Goal: Complete application form

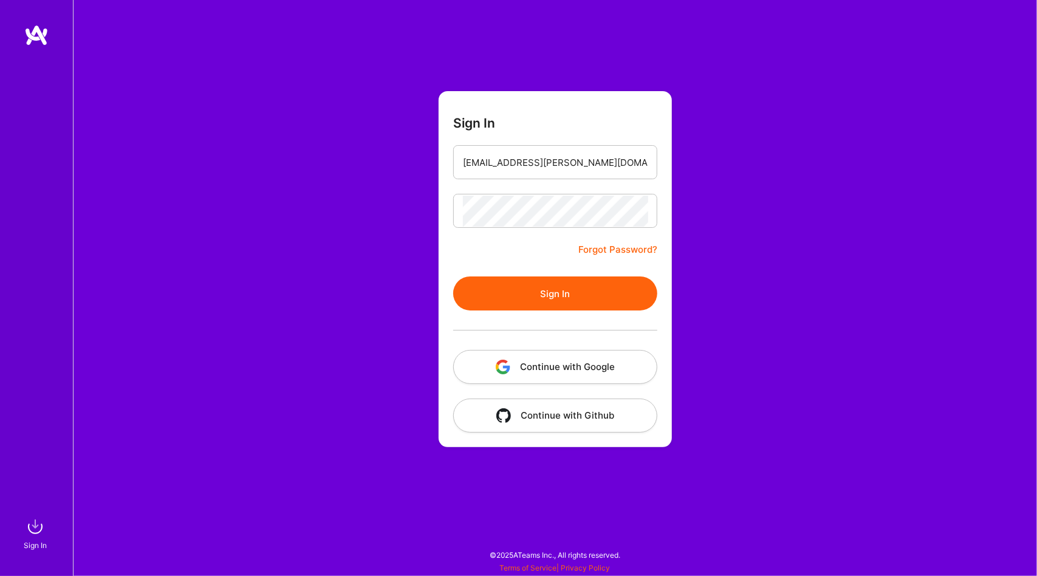
click at [589, 286] on button "Sign In" at bounding box center [555, 293] width 204 height 34
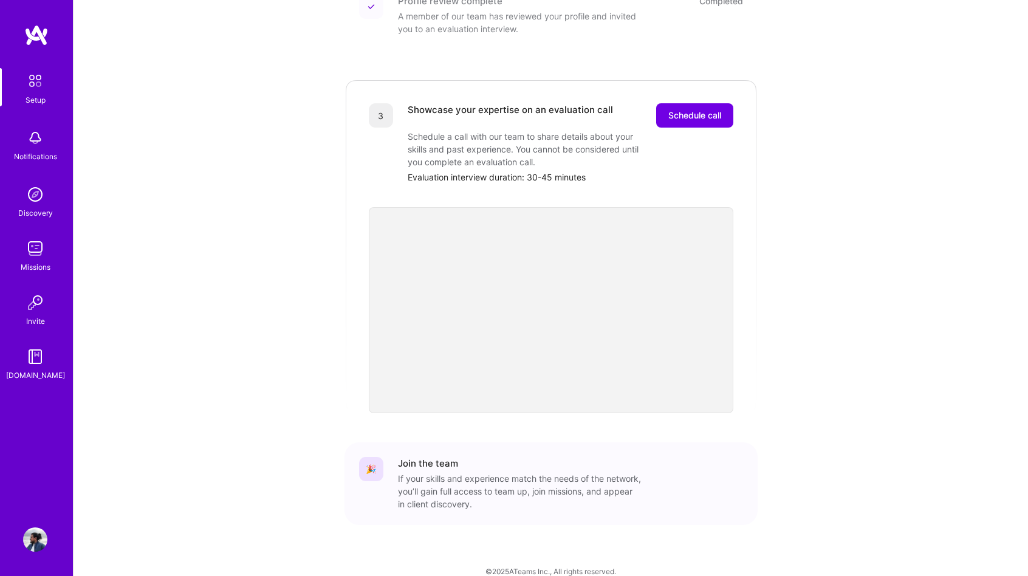
scroll to position [304, 0]
click at [720, 100] on button "Schedule call" at bounding box center [694, 112] width 77 height 24
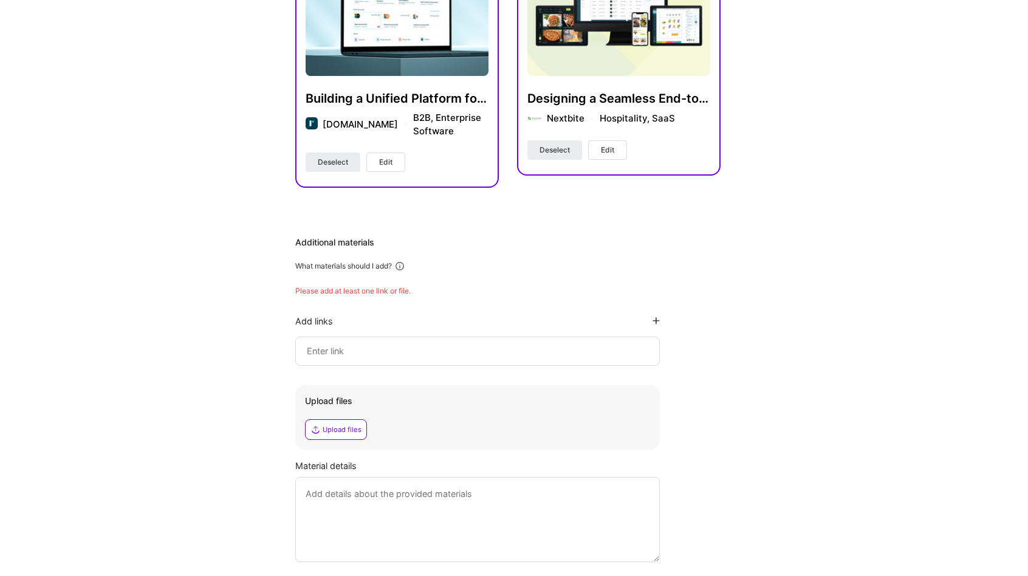
scroll to position [364, 0]
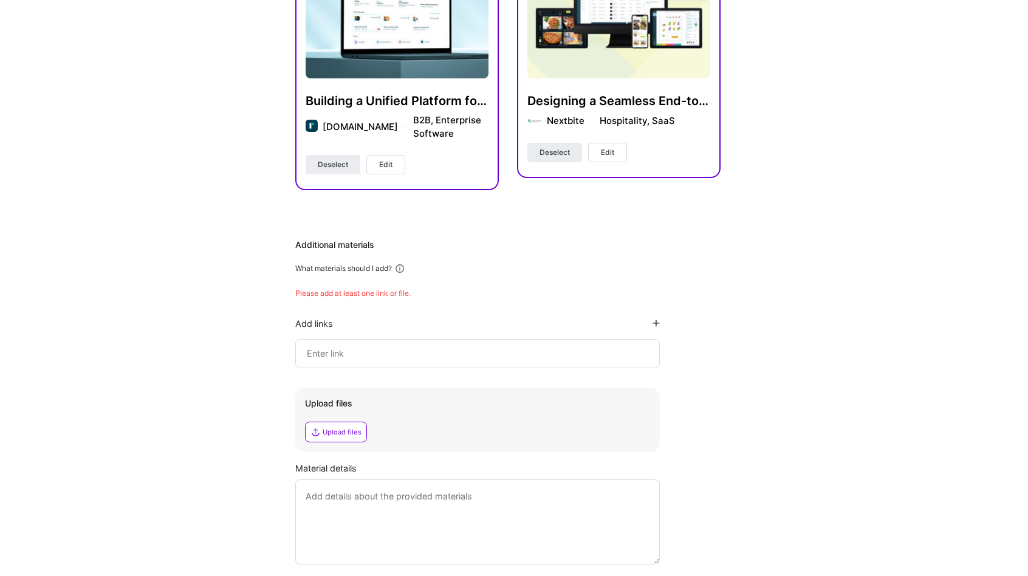
click at [310, 271] on div "What materials should I add?" at bounding box center [343, 269] width 97 height 10
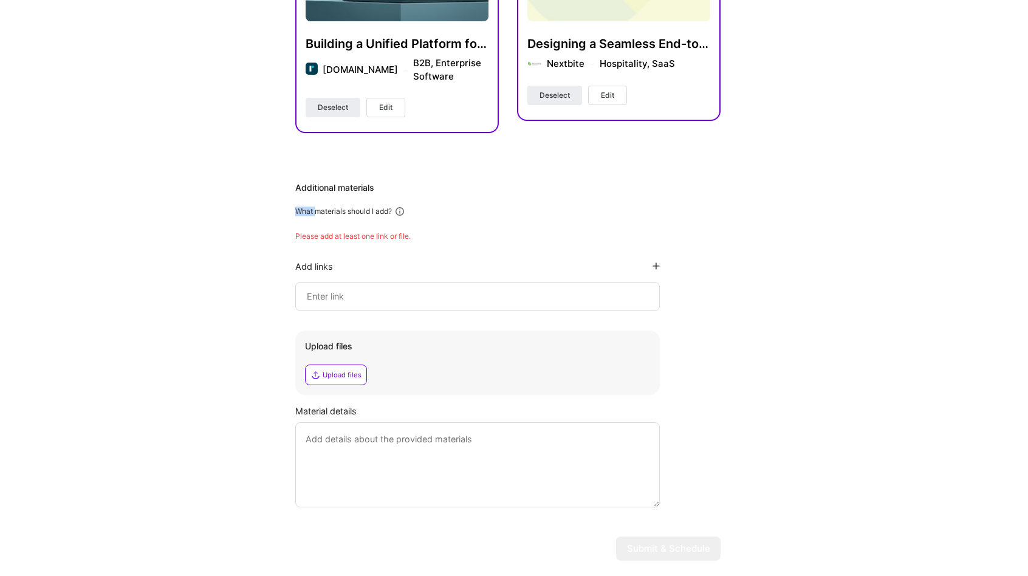
scroll to position [425, 0]
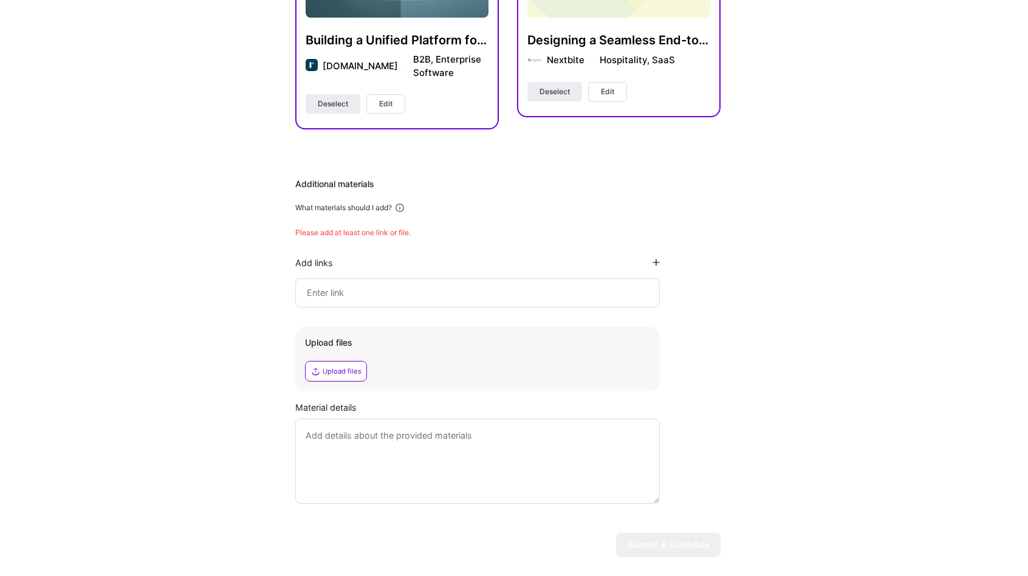
click at [361, 441] on textarea at bounding box center [477, 460] width 364 height 85
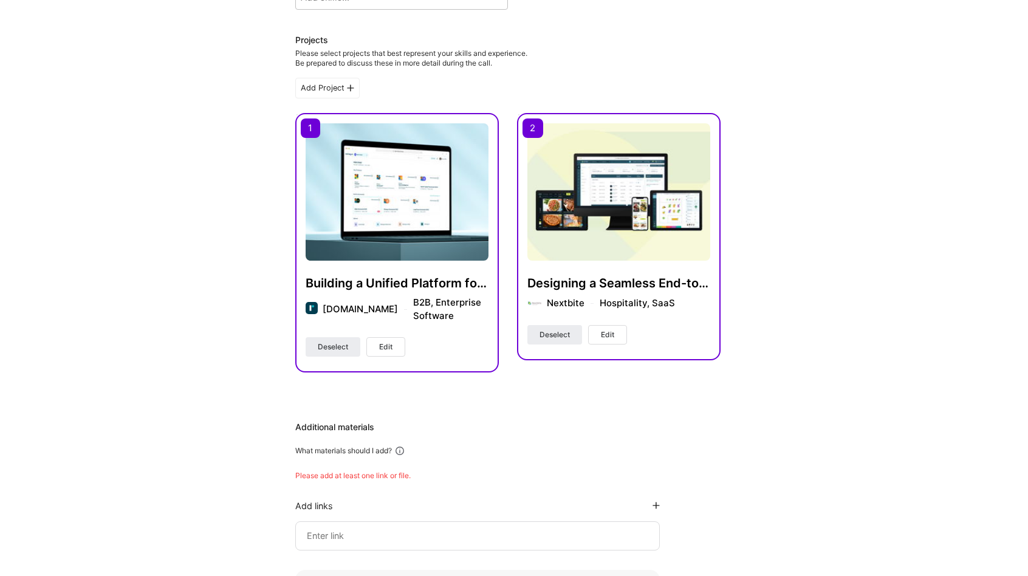
scroll to position [0, 0]
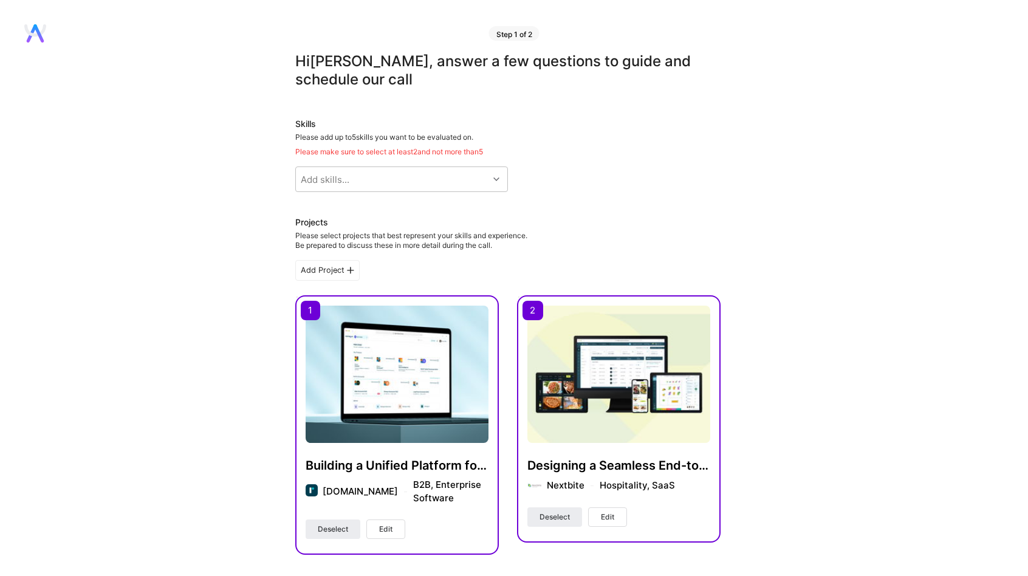
click at [352, 194] on div "Hi Shantanu , answer a few questions to guide and schedule our call Skills Plea…" at bounding box center [507, 522] width 425 height 940
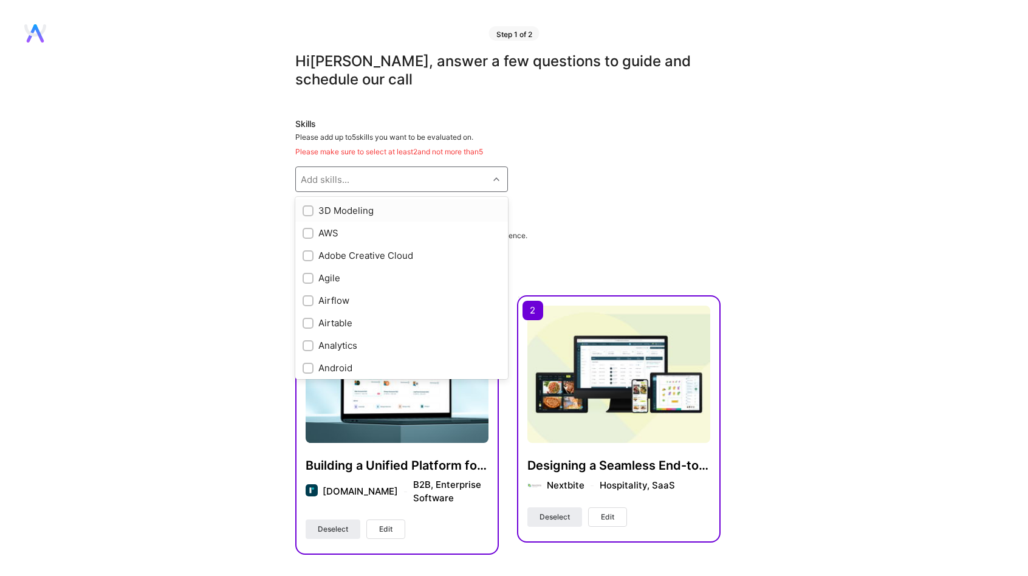
click at [355, 168] on div "Add skills..." at bounding box center [392, 179] width 193 height 24
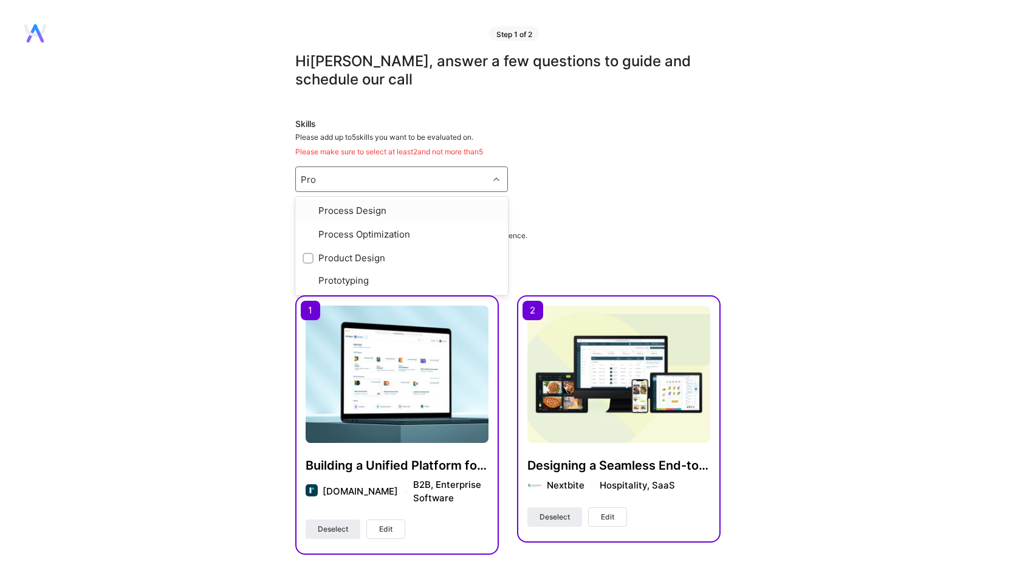
type input "Prod"
click at [366, 212] on div "Product Design" at bounding box center [401, 210] width 198 height 13
checkbox input "true"
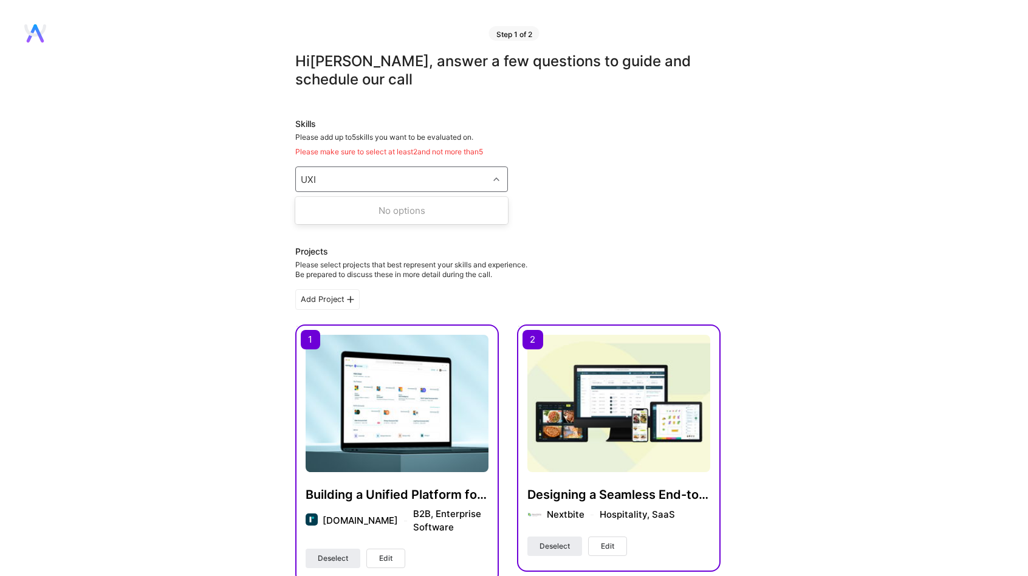
type input "UX"
click at [367, 247] on div "UX/UI" at bounding box center [401, 255] width 213 height 22
checkbox input "true"
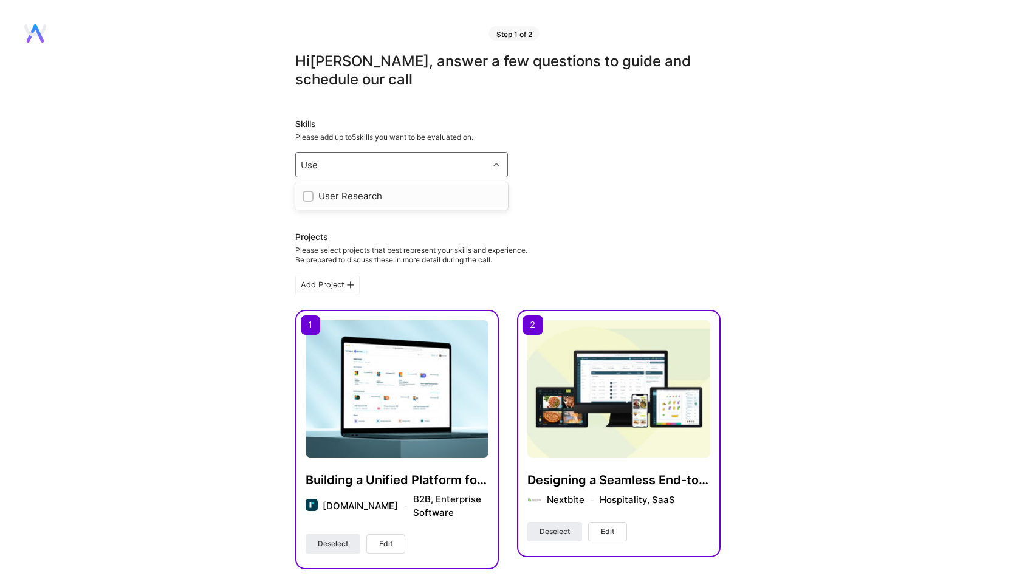
type input "User"
click at [377, 191] on div "User Research" at bounding box center [401, 195] width 198 height 13
checkbox input "true"
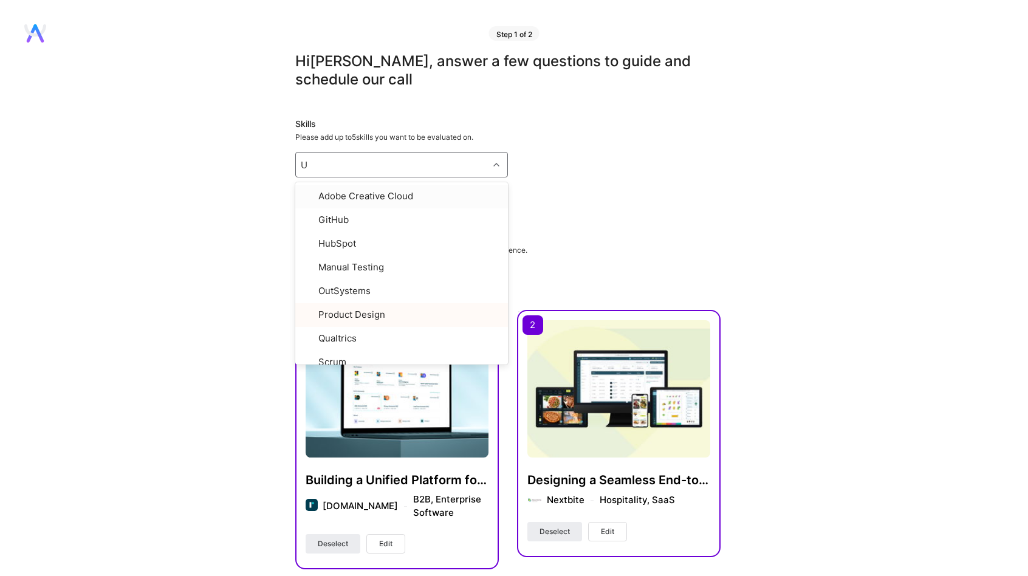
type input "UX"
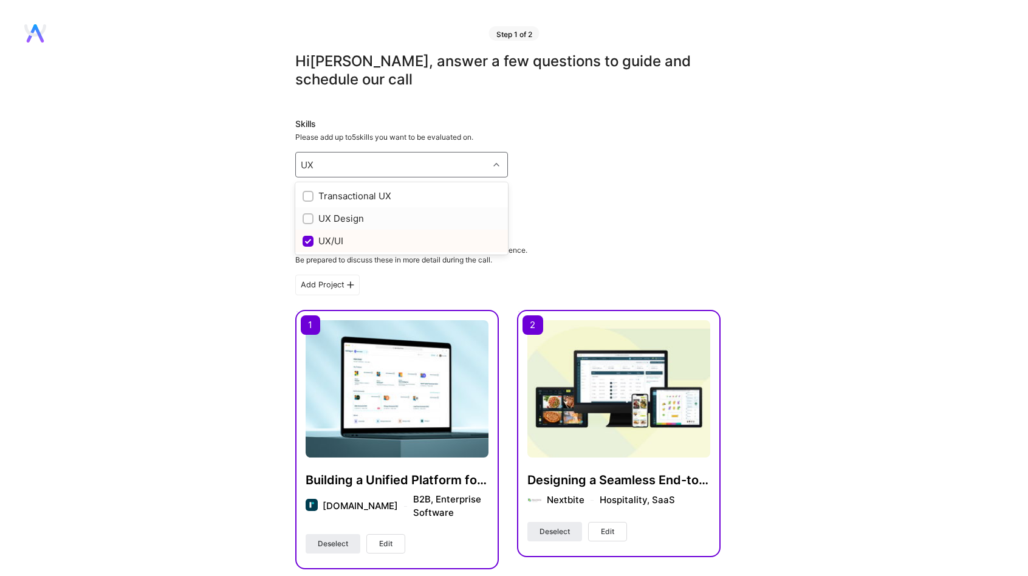
click at [377, 217] on div "UX Design" at bounding box center [401, 218] width 198 height 13
checkbox input "true"
type input "Stak"
click at [444, 200] on div "Stakeholder Management" at bounding box center [401, 195] width 198 height 13
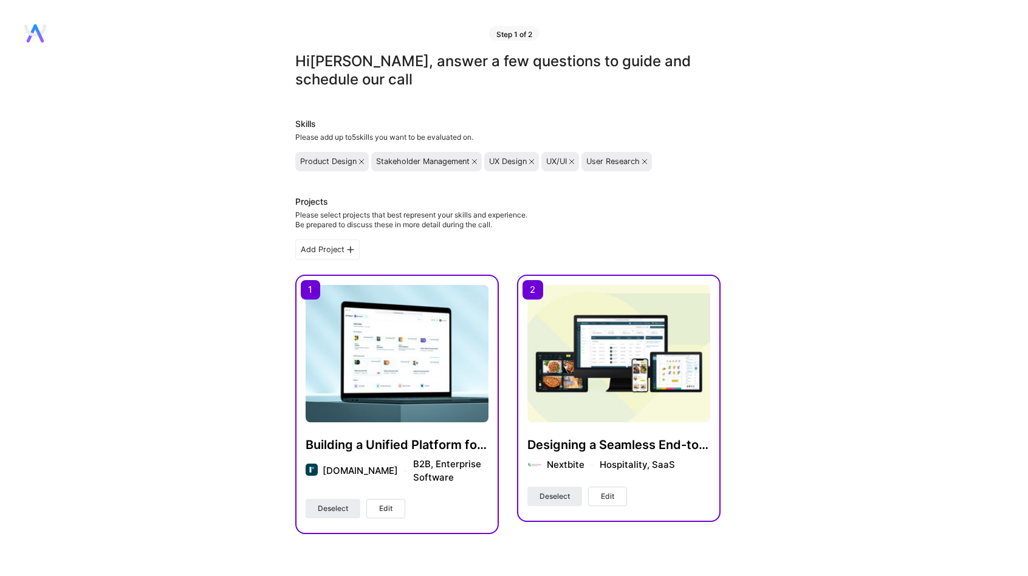
click at [534, 161] on icon at bounding box center [531, 161] width 5 height 5
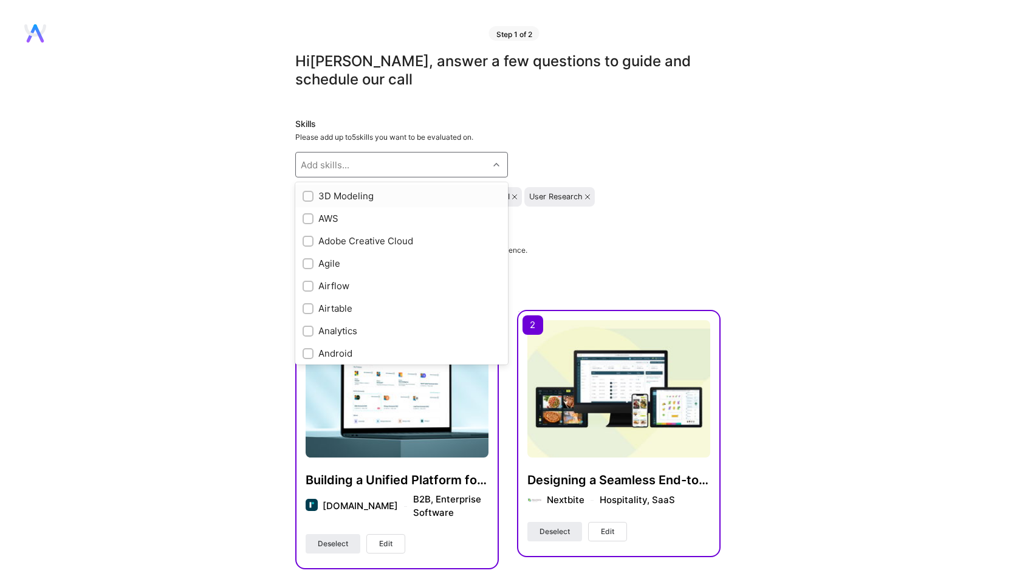
click at [421, 152] on div "Add skills..." at bounding box center [392, 164] width 193 height 24
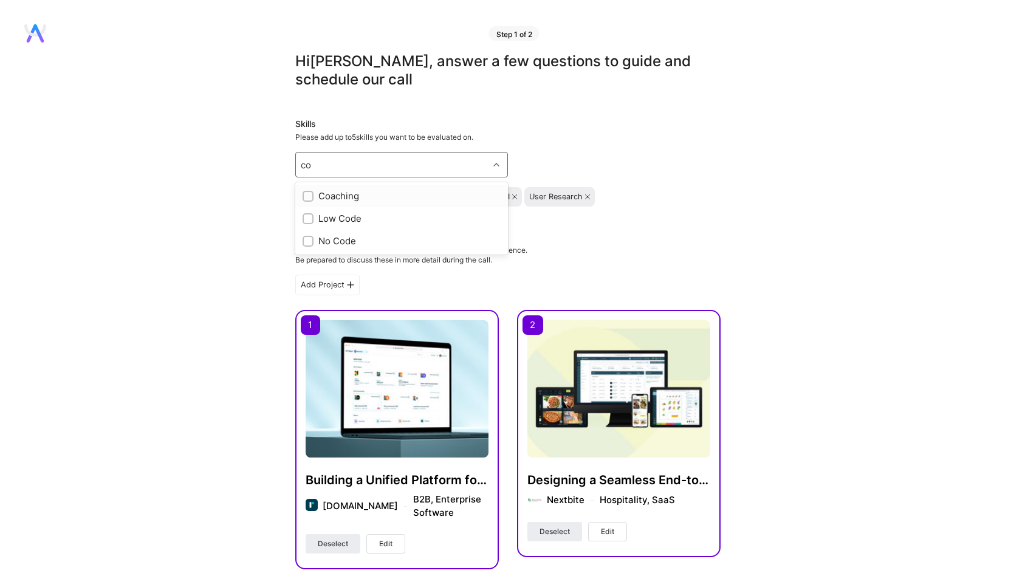
type input "c"
type input "mana"
click at [375, 190] on div "People Management" at bounding box center [401, 195] width 198 height 13
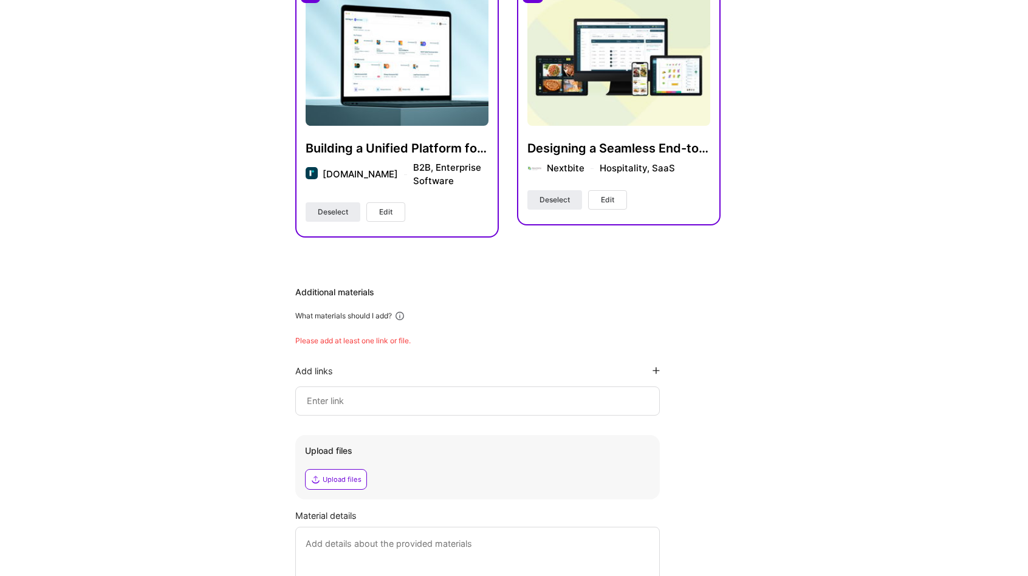
scroll to position [304, 0]
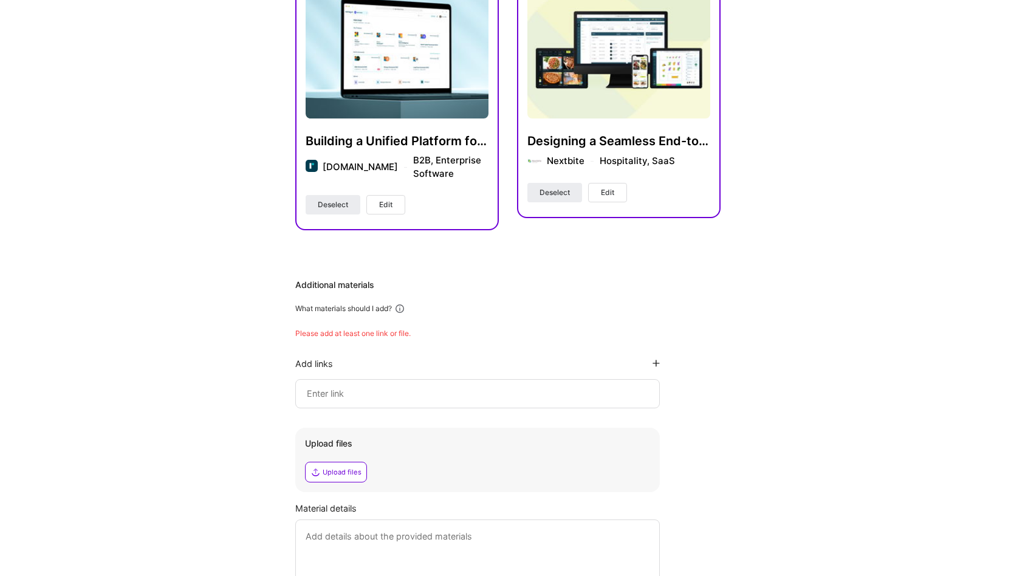
click at [613, 148] on div "Designing a Seamless End-to-End Suite for the Modern Restaurants Nextbite Hospi…" at bounding box center [618, 158] width 183 height 50
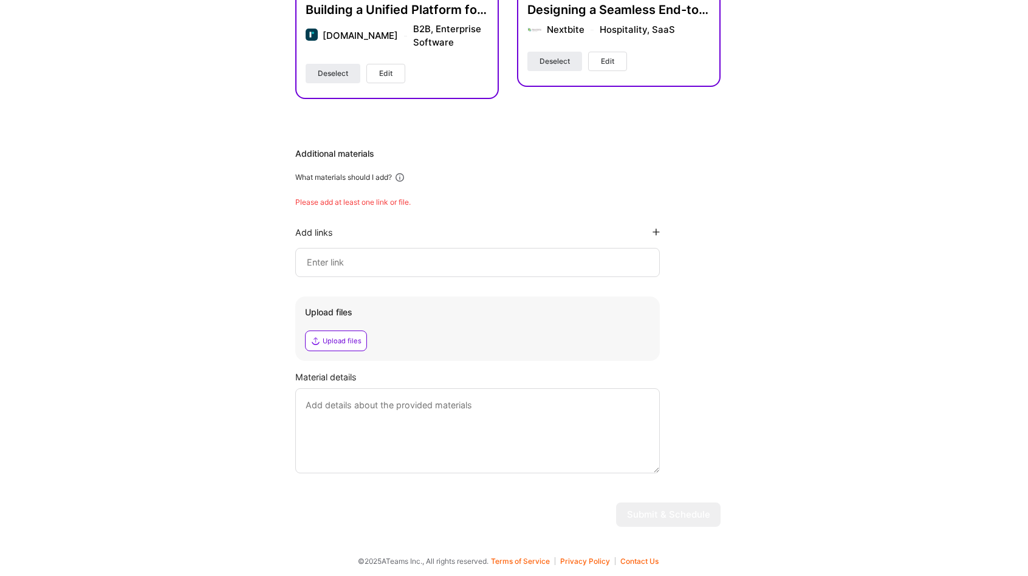
scroll to position [435, 0]
click at [404, 441] on textarea at bounding box center [477, 430] width 364 height 85
click at [344, 250] on div at bounding box center [477, 262] width 364 height 29
click at [352, 255] on input at bounding box center [477, 262] width 344 height 15
paste input "https://case.shantanu.design/reimag.in"
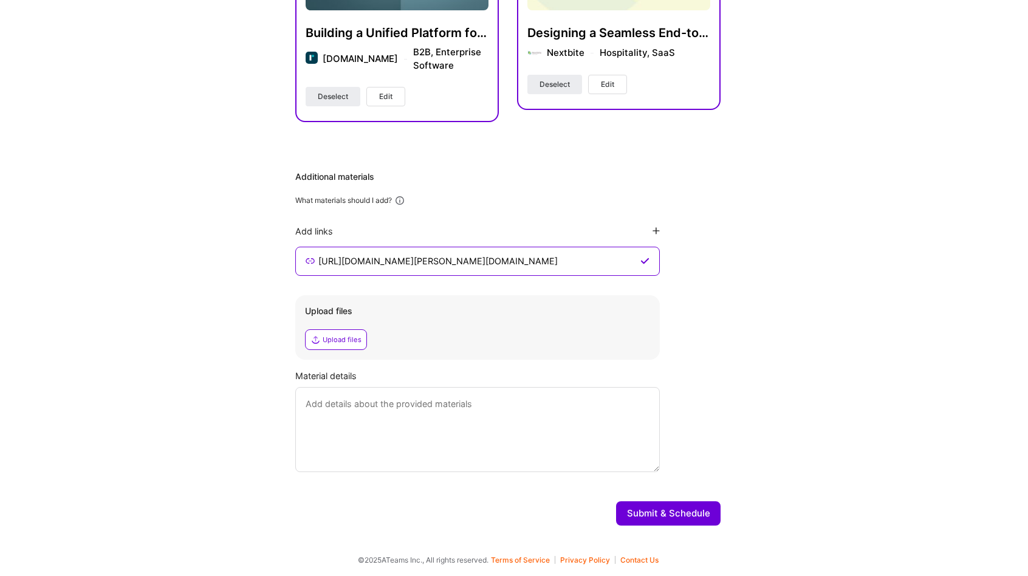
scroll to position [411, 0]
type input "https://case.shantanu.design/reimag.in"
click at [739, 262] on div "Hi Shantanu , answer a few questions to guide and schedule our call Skills Plea…" at bounding box center [507, 89] width 1015 height 895
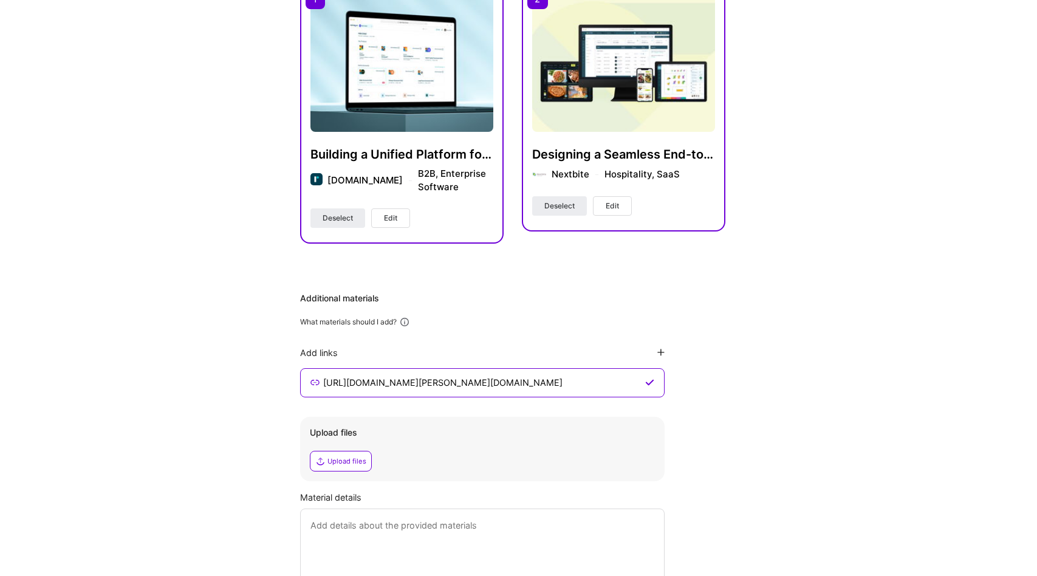
scroll to position [289, 0]
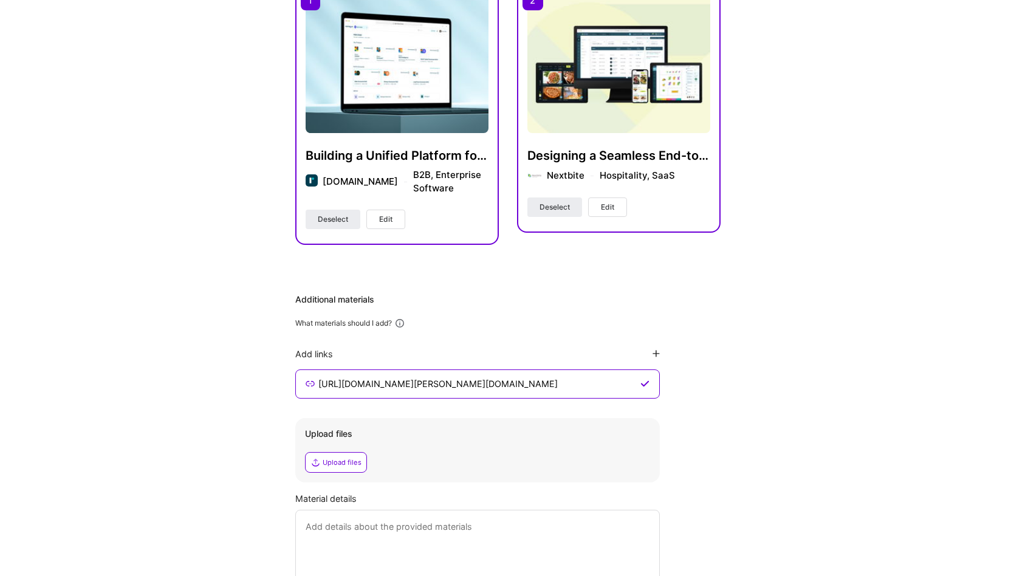
click at [602, 141] on div "Designing a Seamless End-to-End Suite for the Modern Restaurants Nextbite Hospi…" at bounding box center [618, 97] width 183 height 202
click at [440, 104] on img at bounding box center [396, 64] width 183 height 137
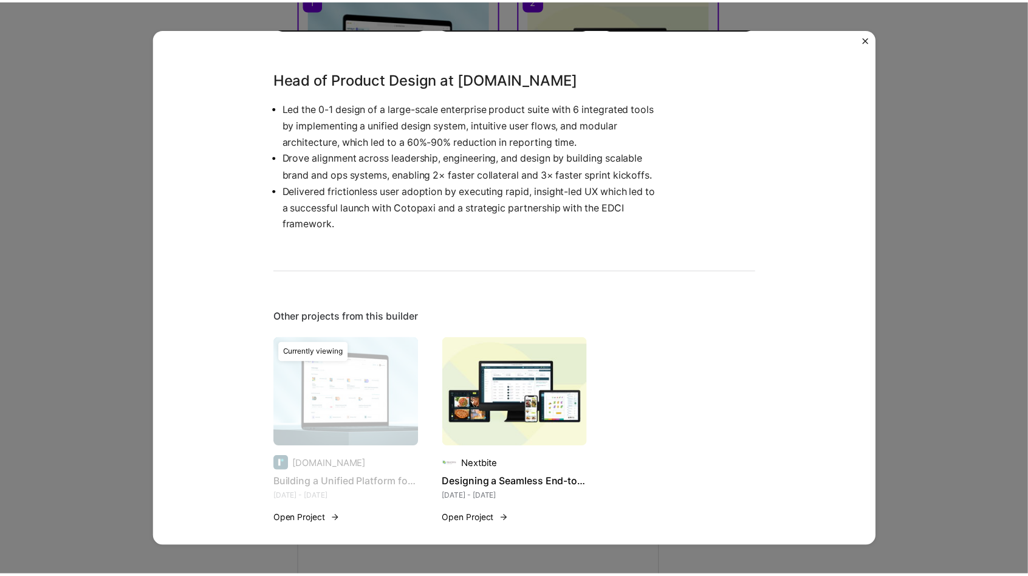
scroll to position [946, 0]
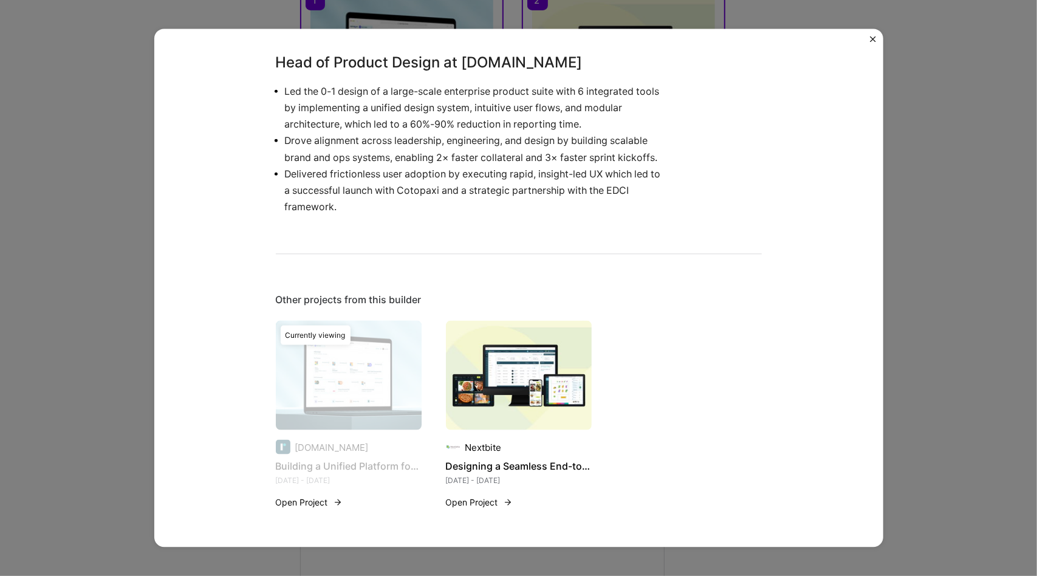
click at [910, 152] on div "Building a Unified Platform for the ESG Investment Ecosystem Reimag.in Enterpri…" at bounding box center [518, 288] width 1037 height 576
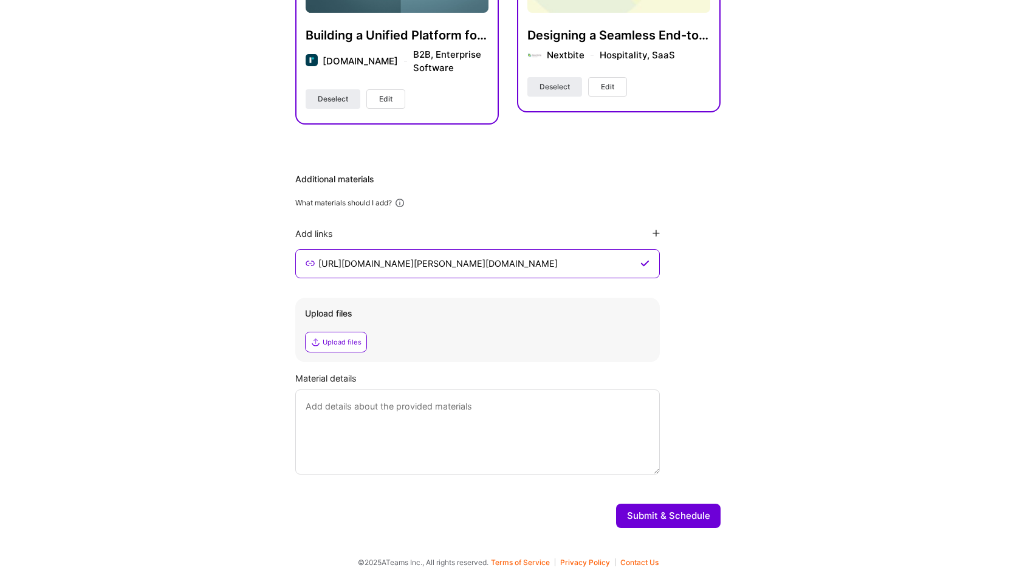
scroll to position [411, 0]
click at [300, 377] on div "Material details" at bounding box center [507, 376] width 425 height 13
click at [313, 400] on textarea at bounding box center [477, 430] width 364 height 85
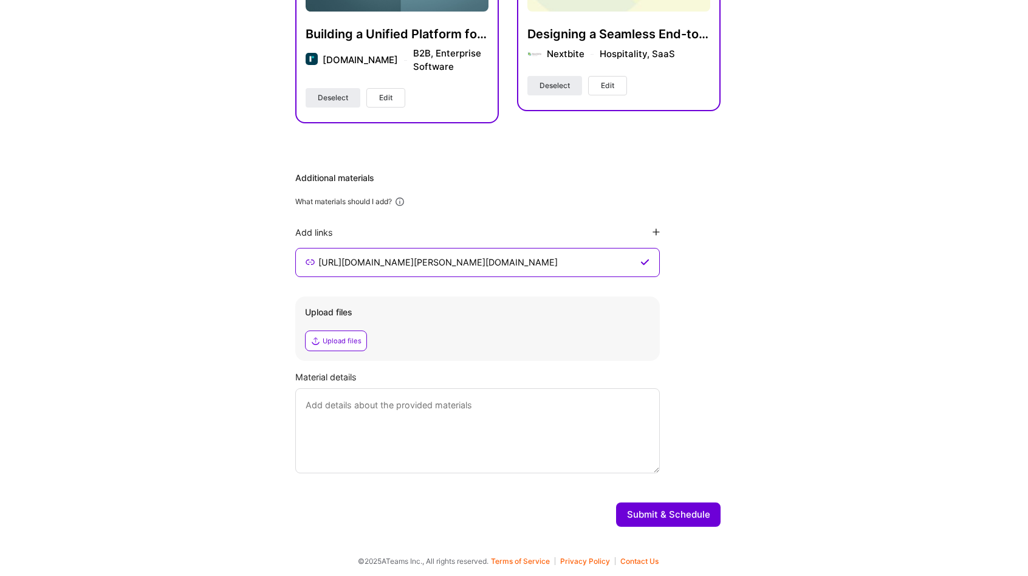
click at [688, 39] on h4 "Designing a Seamless End-to-End Suite for the Modern Restaurants" at bounding box center [618, 34] width 183 height 16
click at [681, 70] on div "Designing a Seamless End-to-End Suite for the Modern Restaurants Nextbite Hospi…" at bounding box center [618, 51] width 183 height 50
click at [313, 374] on div "Material details" at bounding box center [507, 376] width 425 height 13
click at [315, 374] on div "Material details" at bounding box center [507, 376] width 425 height 13
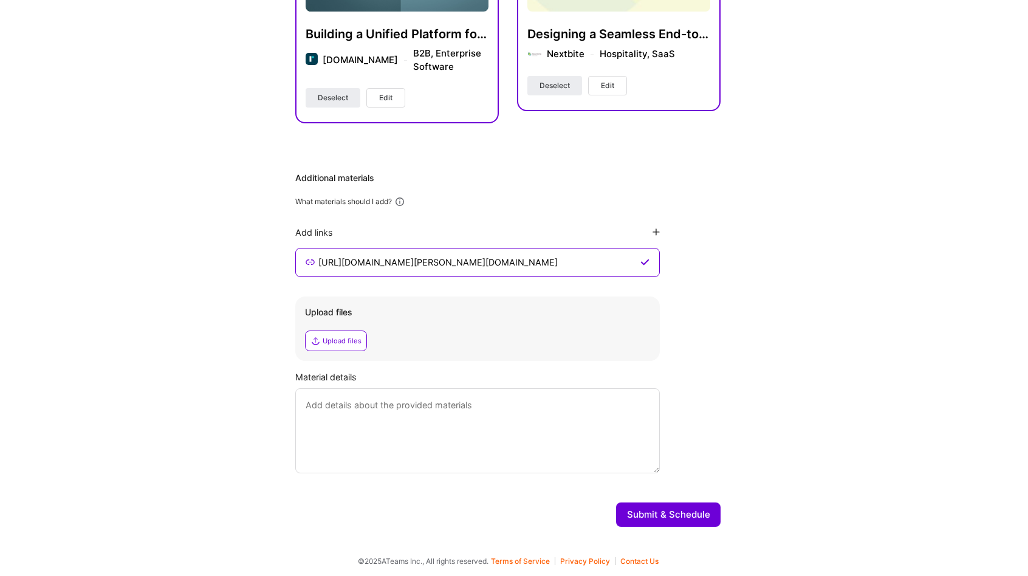
click at [458, 405] on textarea at bounding box center [477, 430] width 364 height 85
drag, startPoint x: 523, startPoint y: 406, endPoint x: 300, endPoint y: 399, distance: 223.0
click at [300, 399] on textarea at bounding box center [477, 430] width 364 height 85
drag, startPoint x: 299, startPoint y: 374, endPoint x: 486, endPoint y: 404, distance: 189.0
click at [486, 404] on div "Material details" at bounding box center [507, 421] width 425 height 103
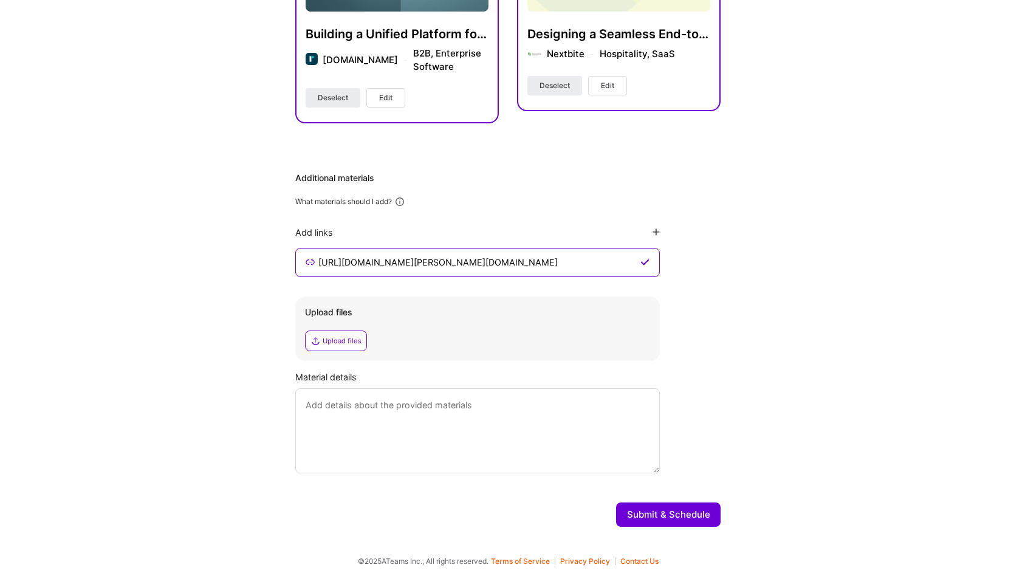
click at [293, 376] on div "Hi Shantanu , answer a few questions to guide and schedule our call Skills Plea…" at bounding box center [507, 89] width 1015 height 895
drag, startPoint x: 295, startPoint y: 376, endPoint x: 500, endPoint y: 431, distance: 212.4
click at [500, 431] on div "Material details" at bounding box center [507, 421] width 425 height 103
click at [745, 434] on div "Hi Shantanu , answer a few questions to guide and schedule our call Skills Plea…" at bounding box center [507, 89] width 1015 height 895
click at [639, 423] on textarea at bounding box center [477, 430] width 364 height 85
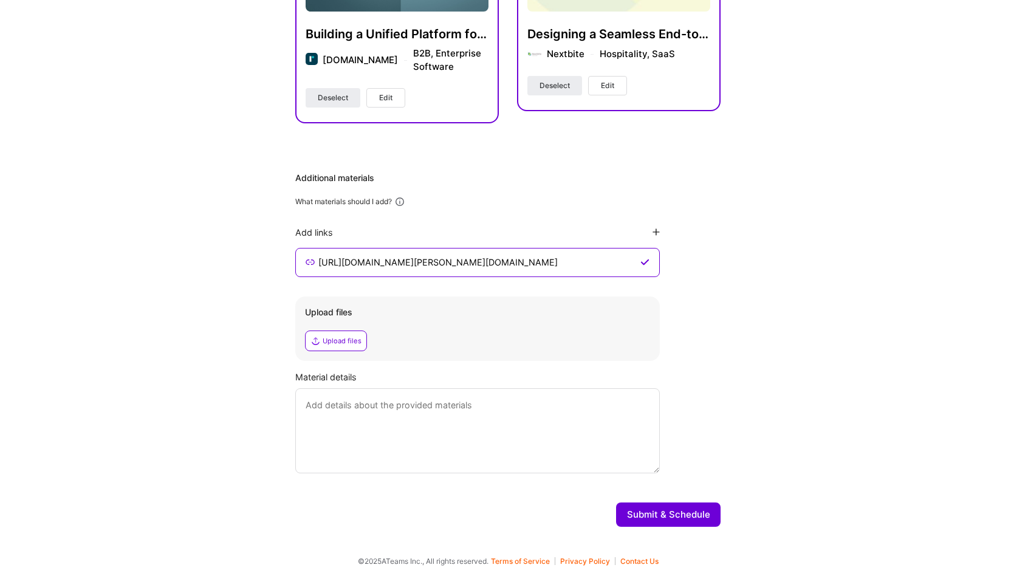
click at [706, 422] on div "Material details" at bounding box center [507, 421] width 425 height 103
click at [562, 431] on textarea at bounding box center [477, 430] width 364 height 85
click at [660, 467] on textarea at bounding box center [479, 431] width 368 height 84
click at [423, 421] on textarea at bounding box center [479, 431] width 368 height 84
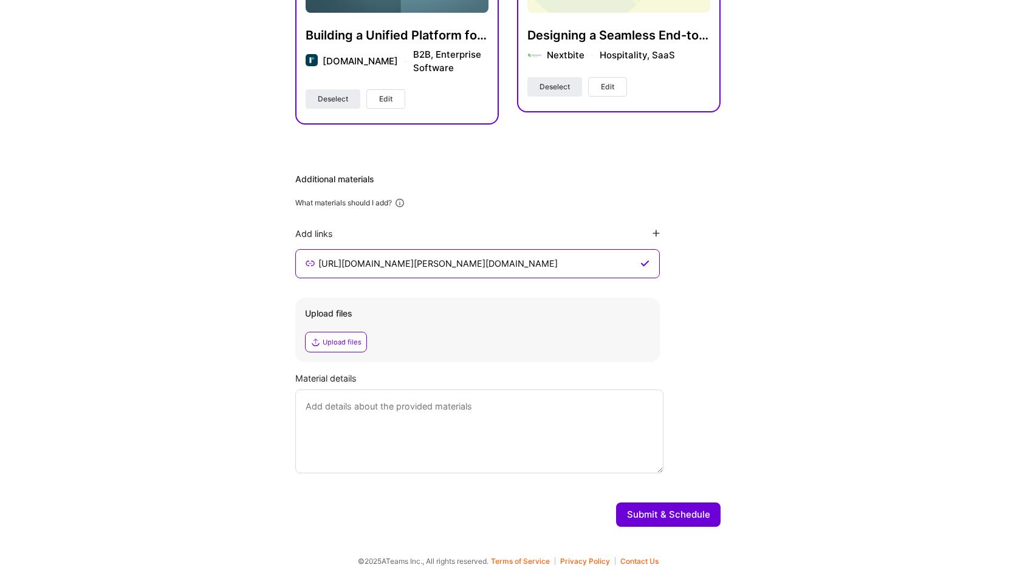
click at [423, 418] on textarea at bounding box center [479, 431] width 368 height 84
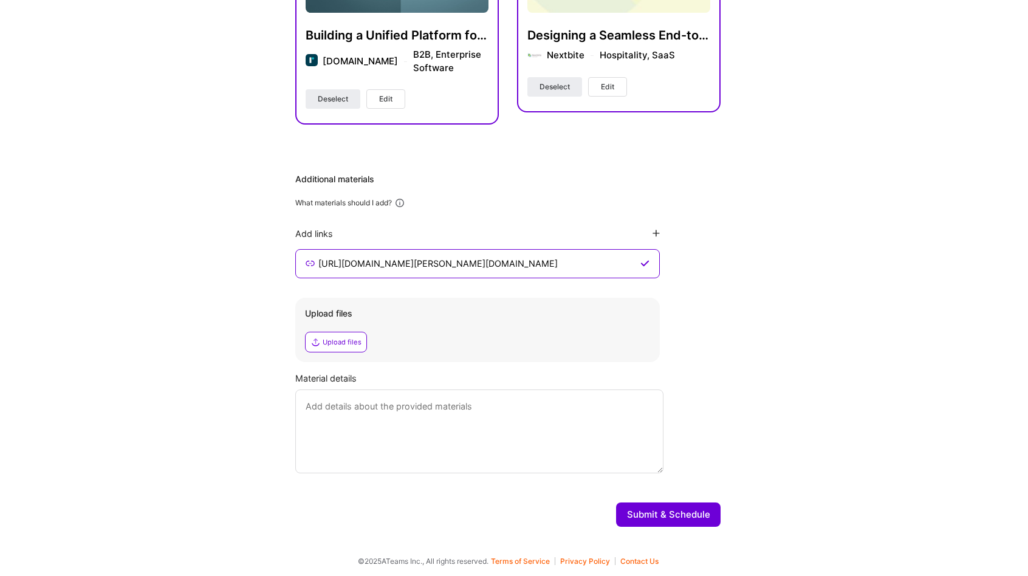
click at [424, 412] on textarea at bounding box center [479, 431] width 368 height 84
click at [659, 176] on div "Additional materials" at bounding box center [507, 179] width 425 height 12
click at [655, 233] on icon at bounding box center [655, 233] width 7 height 7
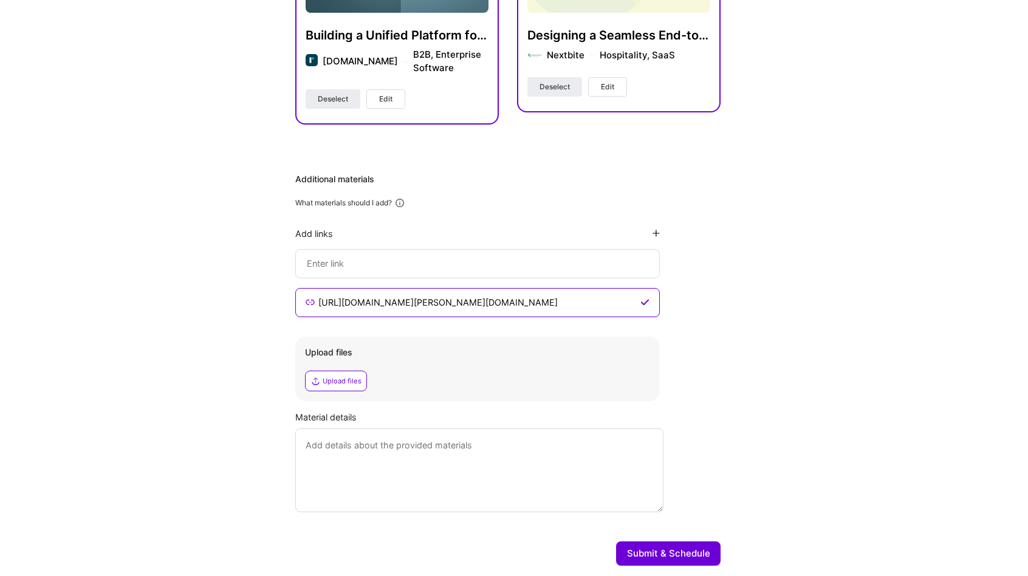
click at [492, 295] on input at bounding box center [477, 302] width 321 height 15
click at [832, 154] on div "Hi Shantanu , answer a few questions to guide and schedule our call Skills Plea…" at bounding box center [507, 109] width 1015 height 932
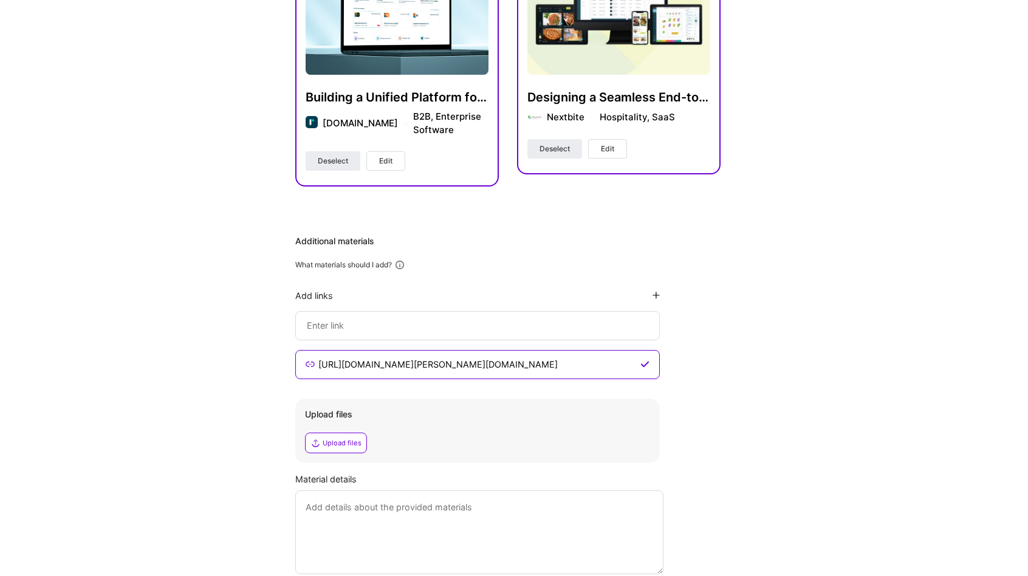
scroll to position [349, 0]
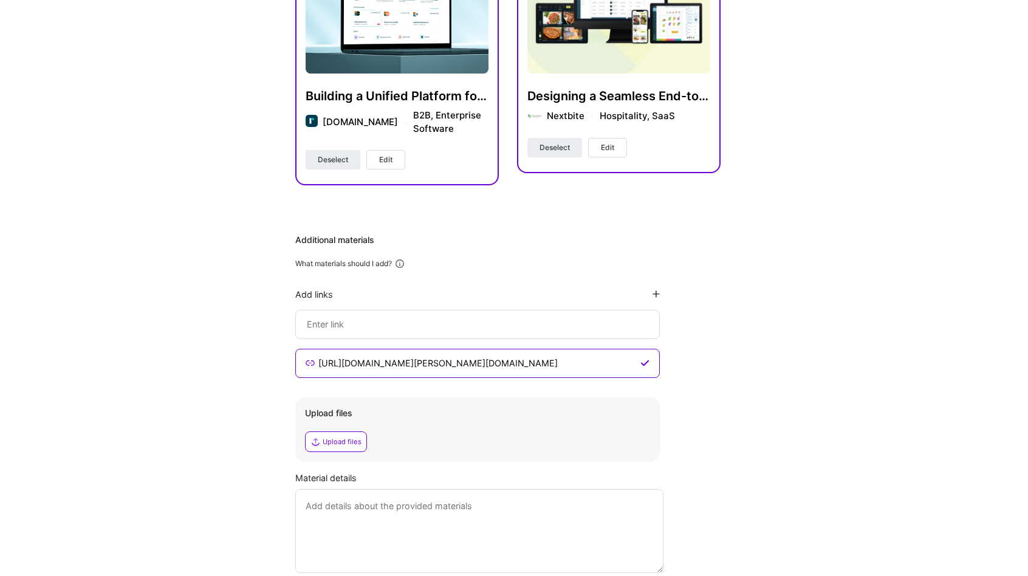
drag, startPoint x: 383, startPoint y: 318, endPoint x: 500, endPoint y: 367, distance: 127.7
click at [500, 367] on input "https://case.shantanu.design/reimag.in" at bounding box center [477, 363] width 321 height 15
paste input "https://case.shantanu.design/nextbite"
drag, startPoint x: 478, startPoint y: 365, endPoint x: 165, endPoint y: 379, distance: 313.1
click at [165, 379] on div "Hi Shantanu , answer a few questions to guide and schedule our call Skills Plea…" at bounding box center [507, 170] width 1015 height 932
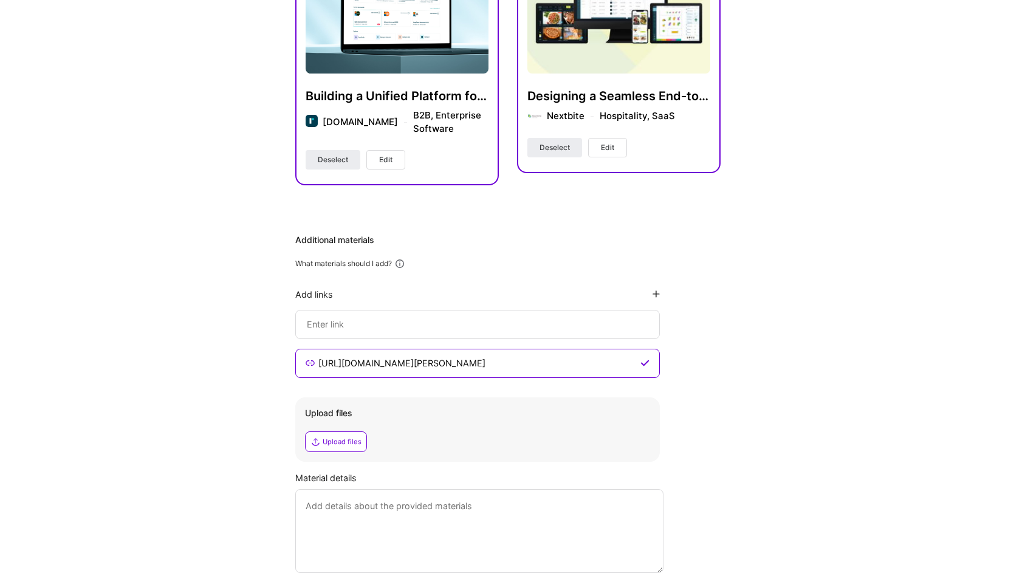
type input "https://case.shantanu.design/nextbite"
paste input "https://case.shantanu.design/reimag.in"
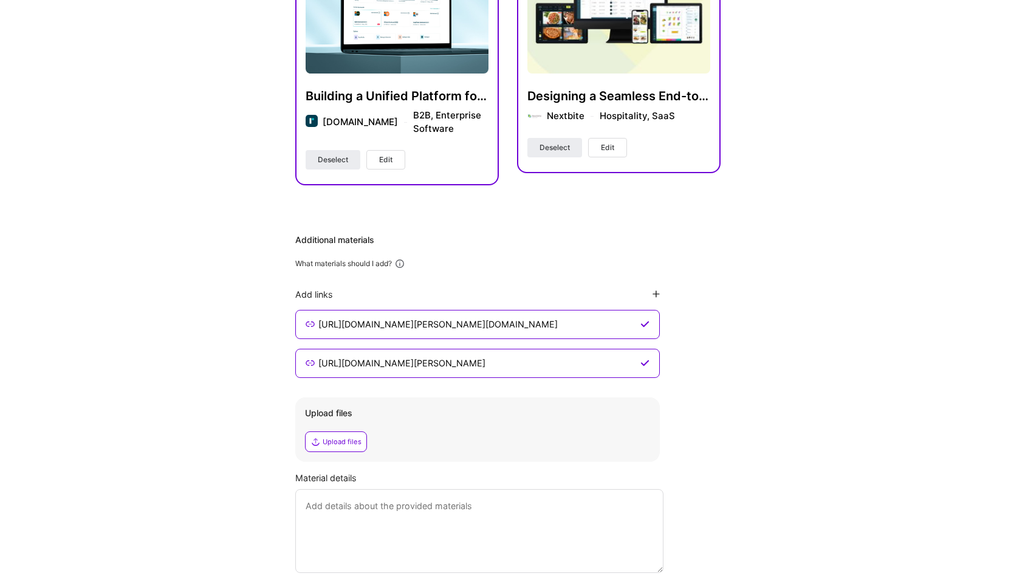
type input "https://case.shantanu.design/reimag.in"
click at [887, 321] on div "Hi Shantanu , answer a few questions to guide and schedule our call Skills Plea…" at bounding box center [507, 170] width 1015 height 932
click at [381, 361] on input "https://case.shantanu.design/nextbite" at bounding box center [477, 363] width 321 height 15
click at [545, 366] on input "https://case.shantanu.design/nextbite" at bounding box center [477, 363] width 321 height 15
click at [562, 324] on input "https://case.shantanu.design/reimag.in" at bounding box center [477, 324] width 321 height 15
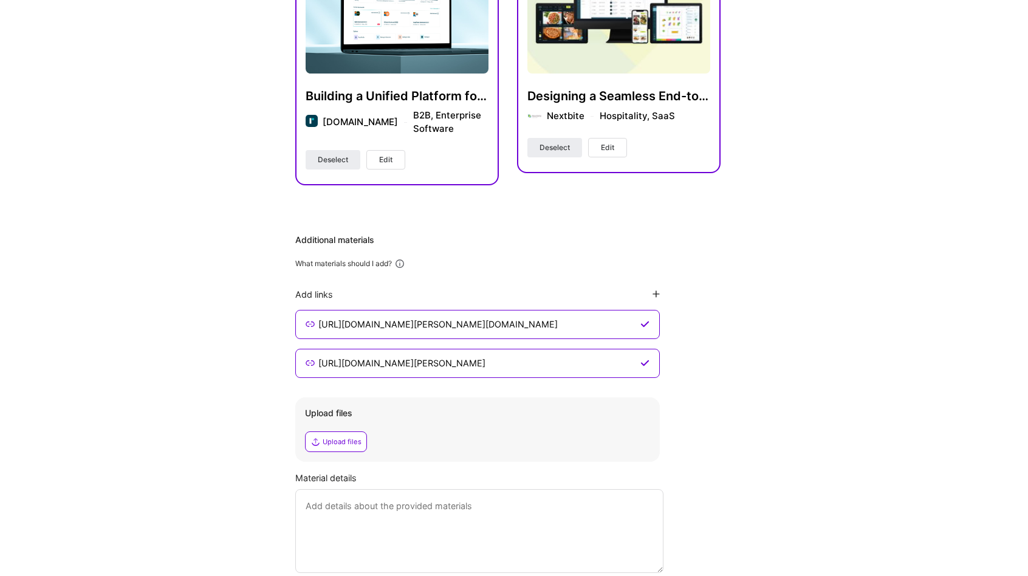
click at [751, 346] on div "Hi Shantanu , answer a few questions to guide and schedule our call Skills Plea…" at bounding box center [507, 170] width 1015 height 932
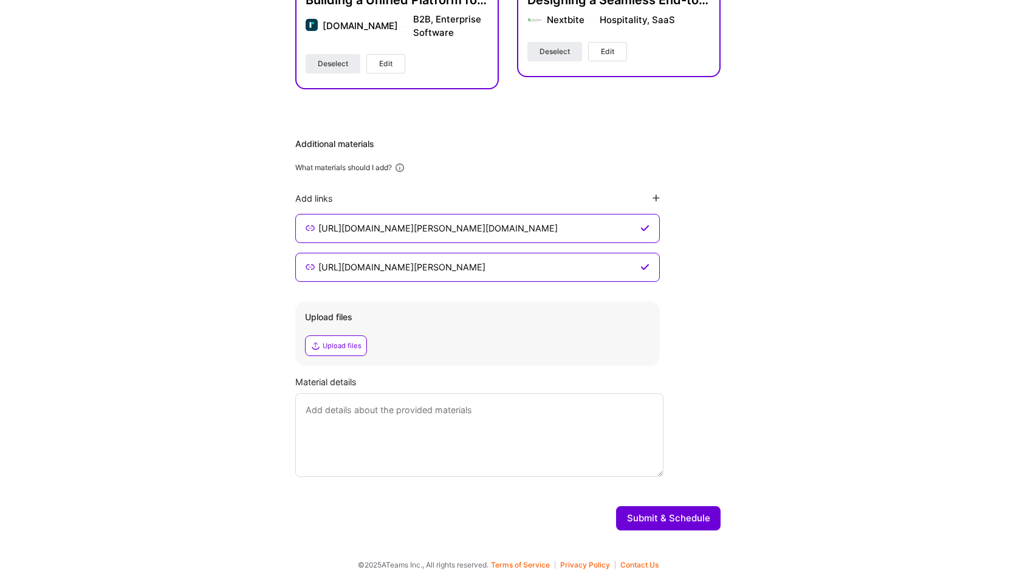
scroll to position [448, 0]
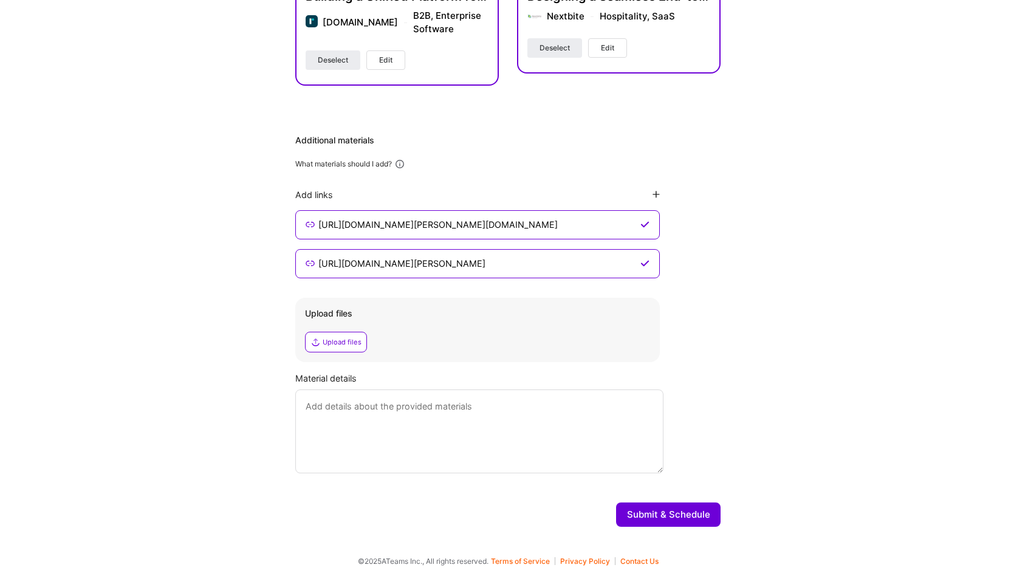
click at [703, 183] on div "Additional materials What materials should I add? Add links https://case.shanta…" at bounding box center [507, 303] width 425 height 339
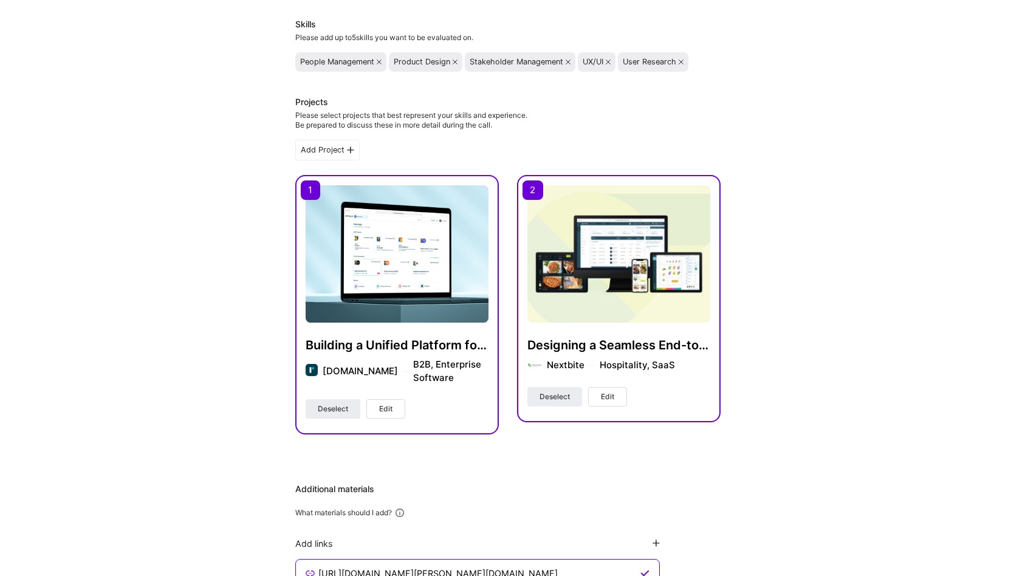
scroll to position [0, 0]
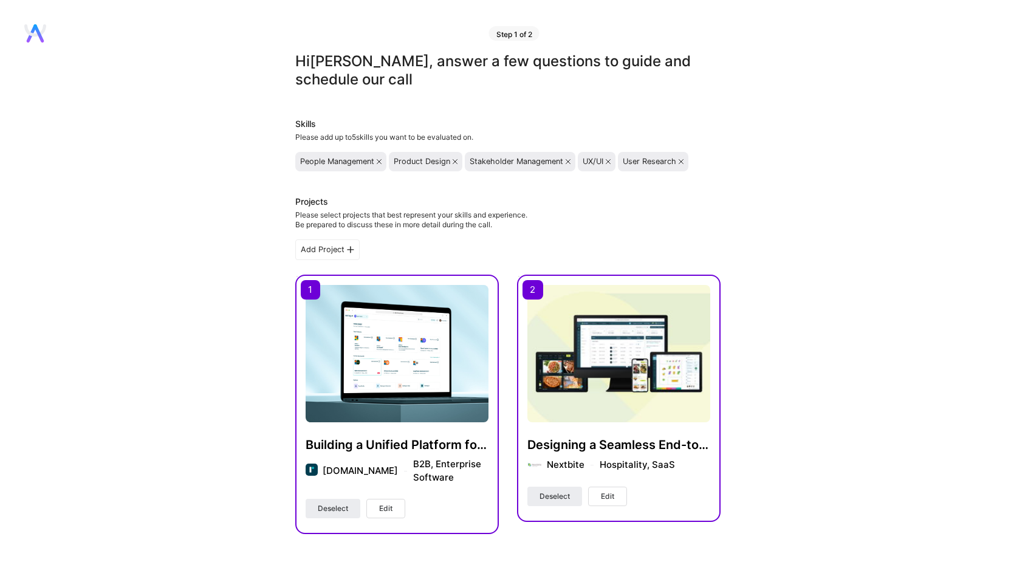
click at [977, 235] on div "Hi Shantanu , answer a few questions to guide and schedule our call Skills Plea…" at bounding box center [507, 518] width 1015 height 932
click at [426, 163] on div "Product Design" at bounding box center [422, 162] width 56 height 10
click at [520, 166] on div "Stakeholder Management" at bounding box center [516, 162] width 94 height 10
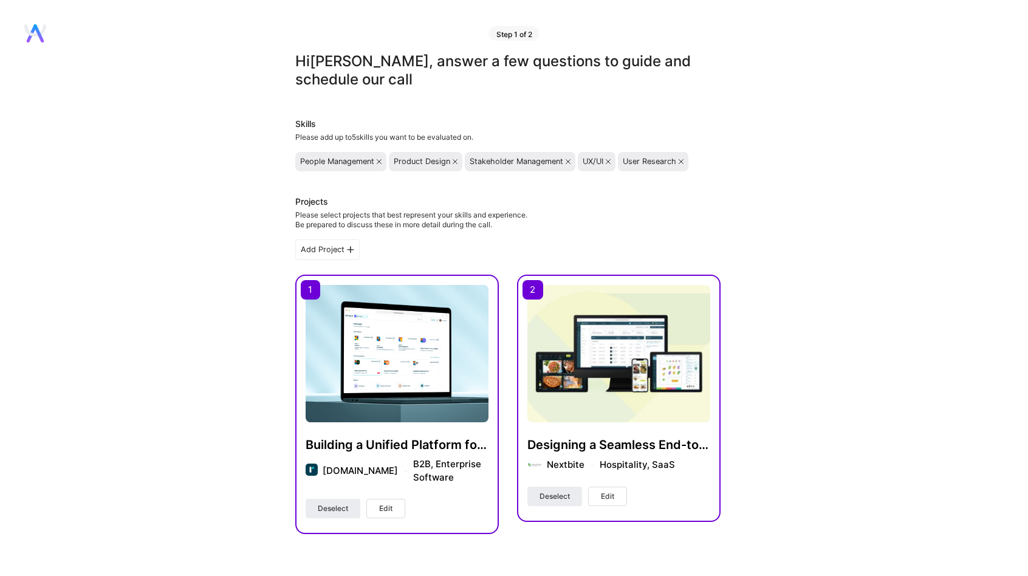
click at [585, 160] on div "UX/UI" at bounding box center [592, 162] width 21 height 10
click at [644, 163] on div "User Research" at bounding box center [649, 162] width 53 height 10
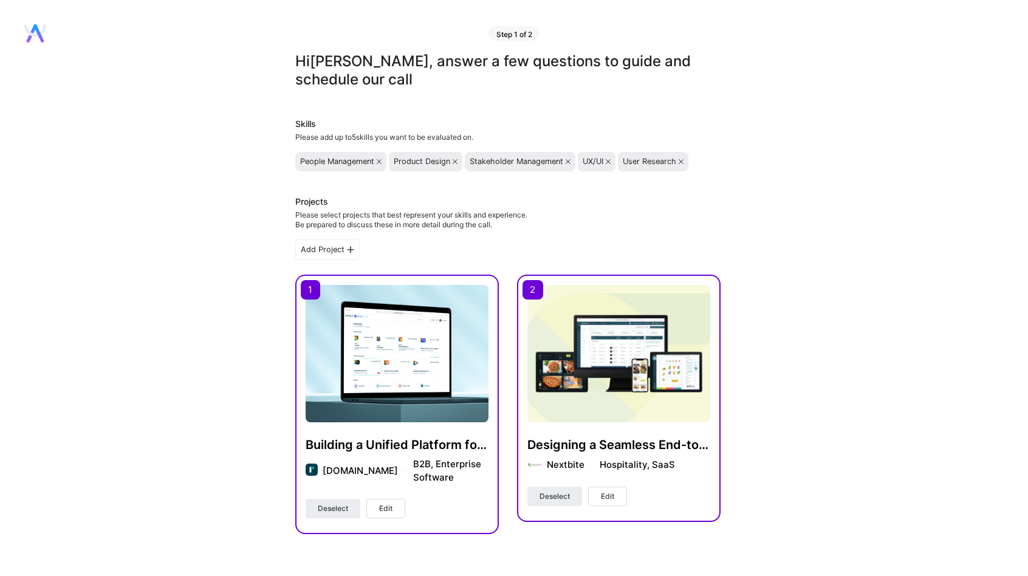
click at [312, 161] on div "People Management" at bounding box center [337, 162] width 74 height 10
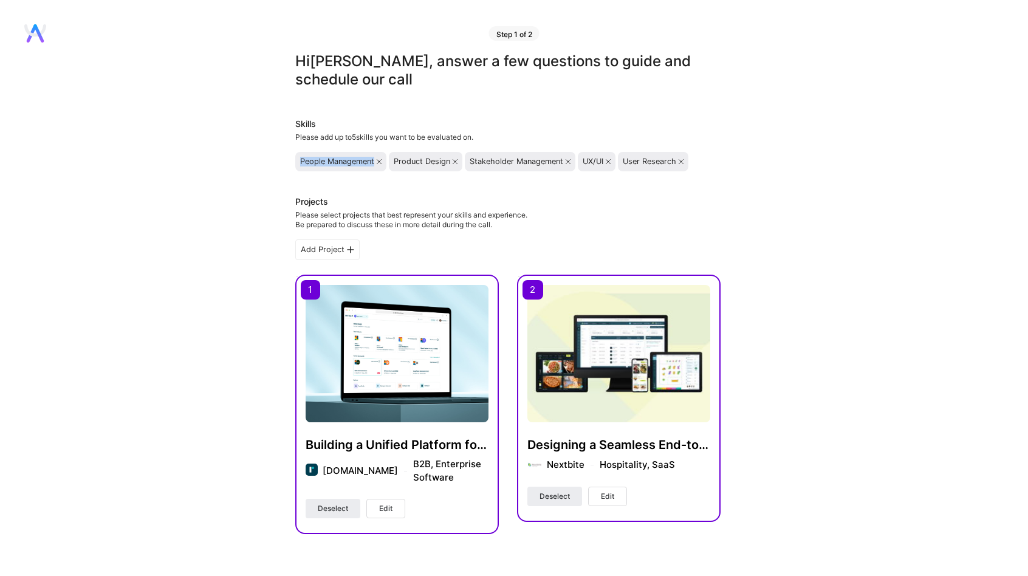
click at [312, 161] on div "People Management" at bounding box center [337, 162] width 74 height 10
click at [423, 214] on div "Please select projects that best represent your skills and experience. Be prepa…" at bounding box center [411, 219] width 232 height 19
click at [423, 218] on div "Please select projects that best represent your skills and experience. Be prepa…" at bounding box center [411, 219] width 232 height 19
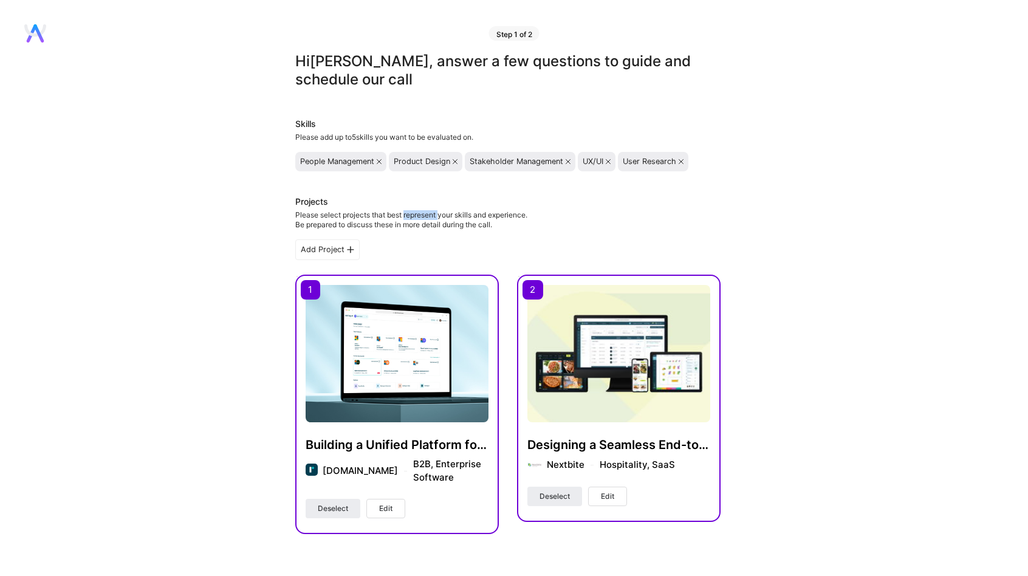
click at [423, 218] on div "Please select projects that best represent your skills and experience. Be prepa…" at bounding box center [411, 219] width 232 height 19
click at [464, 228] on div "Please select projects that best represent your skills and experience. Be prepa…" at bounding box center [411, 219] width 232 height 19
drag, startPoint x: 513, startPoint y: 229, endPoint x: 290, endPoint y: 217, distance: 222.6
click at [290, 217] on div "Hi Shantanu , answer a few questions to guide and schedule our call Skills Plea…" at bounding box center [507, 518] width 1015 height 932
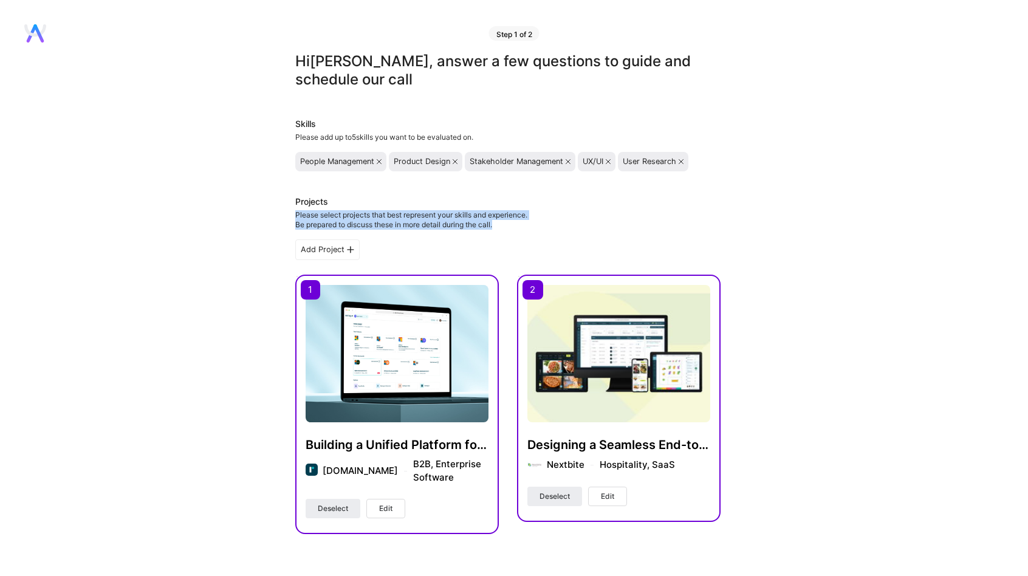
click at [315, 214] on div "Please select projects that best represent your skills and experience. Be prepa…" at bounding box center [411, 219] width 232 height 19
click at [303, 222] on div "Please select projects that best represent your skills and experience. Be prepa…" at bounding box center [411, 219] width 232 height 19
drag, startPoint x: 298, startPoint y: 224, endPoint x: 282, endPoint y: 224, distance: 15.8
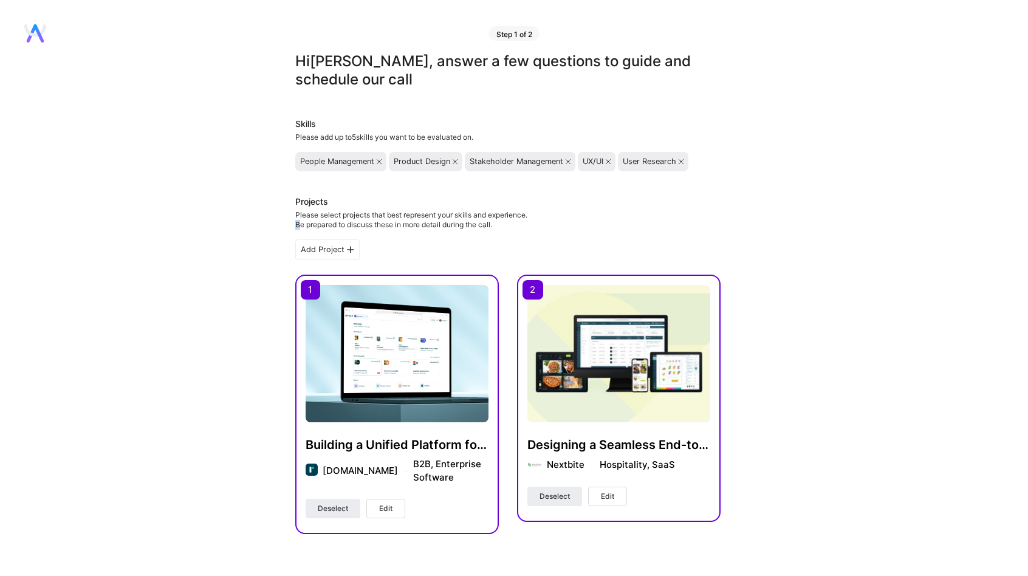
click at [282, 224] on div "Hi Shantanu , answer a few questions to guide and schedule our call Skills Plea…" at bounding box center [507, 518] width 1015 height 932
click at [300, 223] on div "Please select projects that best represent your skills and experience. Be prepa…" at bounding box center [411, 219] width 232 height 19
click at [304, 216] on div "Please select projects that best represent your skills and experience. Be prepa…" at bounding box center [411, 219] width 232 height 19
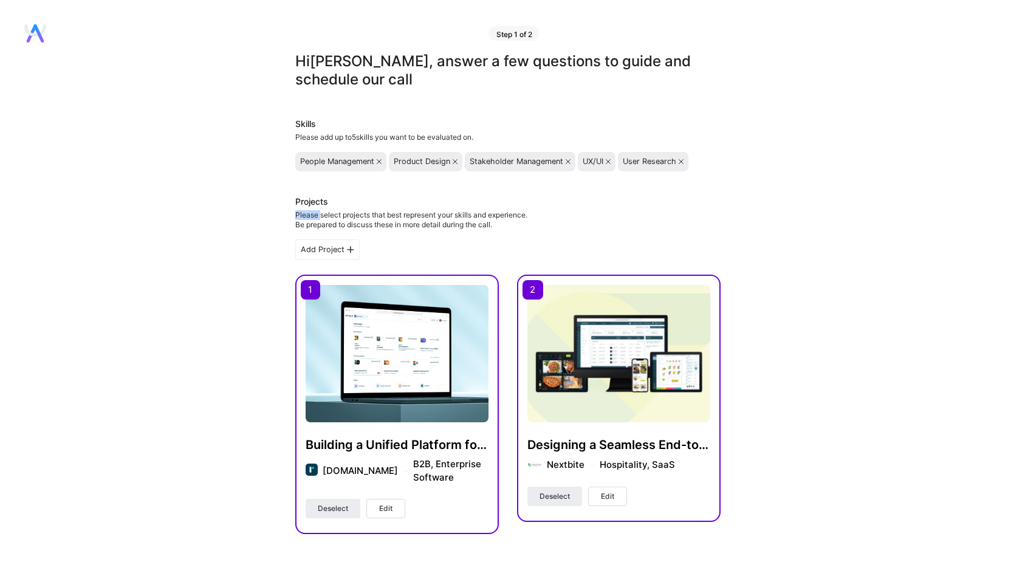
click at [304, 216] on div "Please select projects that best represent your skills and experience. Be prepa…" at bounding box center [411, 219] width 232 height 19
click at [414, 231] on div "Projects Please select projects that best represent your skills and experience.…" at bounding box center [507, 365] width 425 height 338
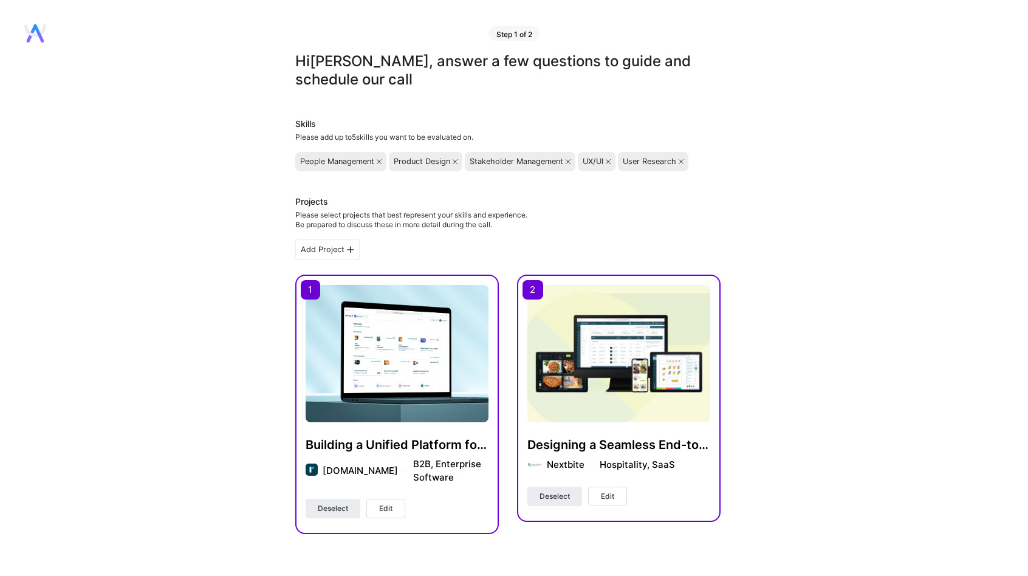
click at [414, 227] on div "Please select projects that best represent your skills and experience. Be prepa…" at bounding box center [411, 219] width 232 height 19
click at [414, 206] on h3 "Projects" at bounding box center [411, 203] width 232 height 15
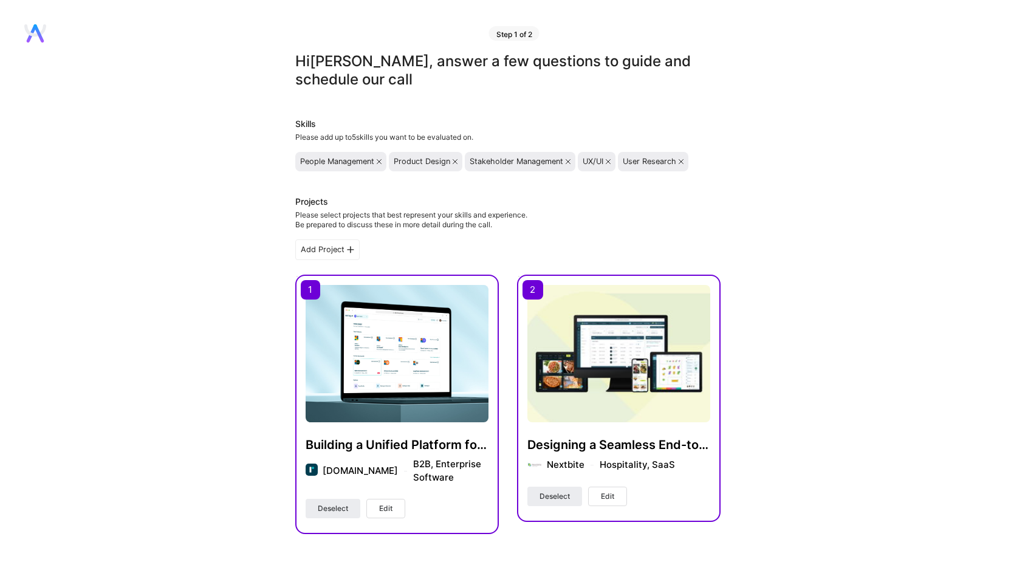
click at [414, 206] on h3 "Projects" at bounding box center [411, 203] width 232 height 15
click at [413, 216] on div "Please select projects that best represent your skills and experience. Be prepa…" at bounding box center [411, 219] width 232 height 19
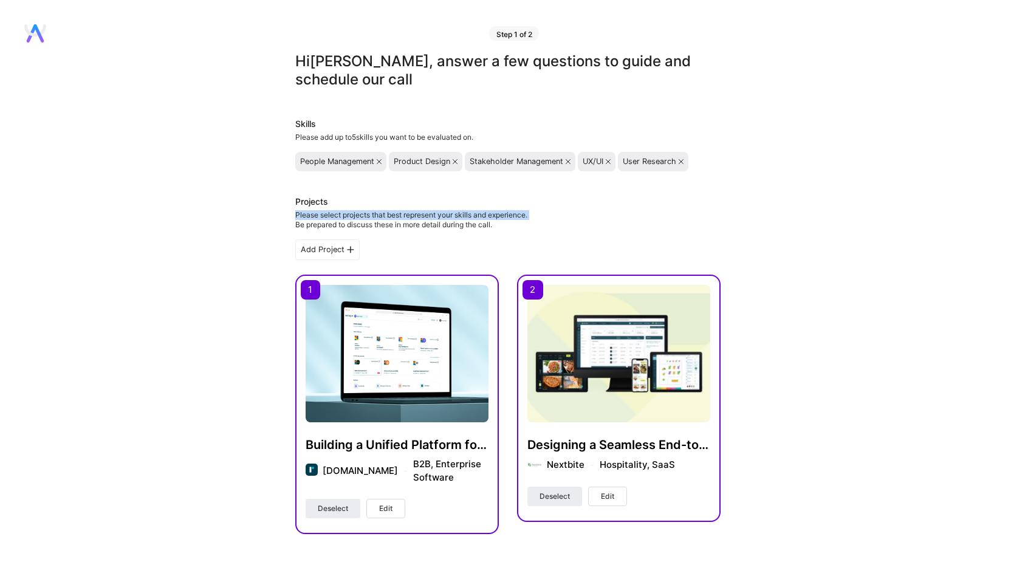
click at [411, 215] on div "Please select projects that best represent your skills and experience. Be prepa…" at bounding box center [411, 219] width 232 height 19
click at [344, 229] on div "Please select projects that best represent your skills and experience. Be prepa…" at bounding box center [411, 219] width 232 height 19
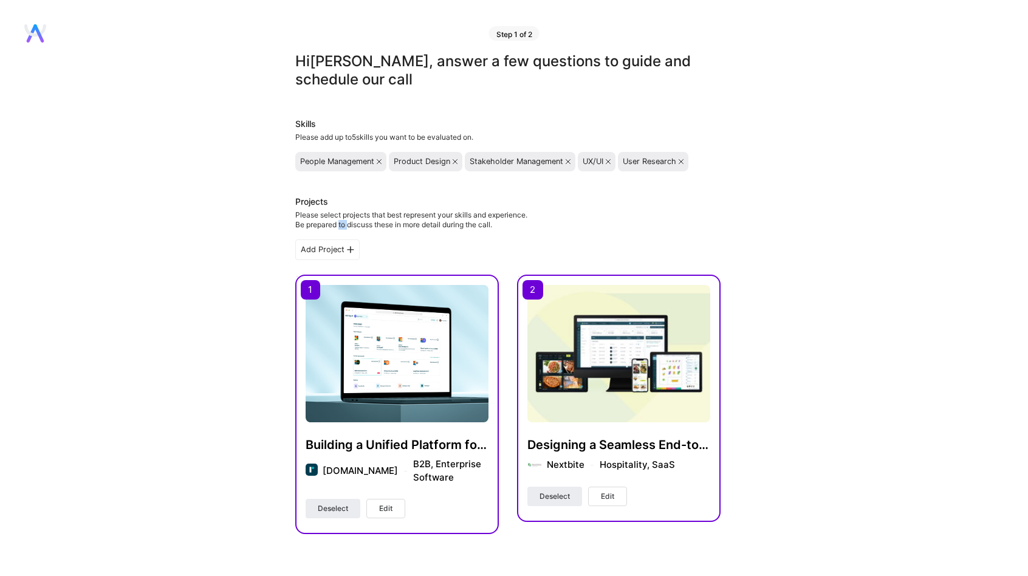
click at [344, 229] on div "Please select projects that best represent your skills and experience. Be prepa…" at bounding box center [411, 219] width 232 height 19
click at [295, 222] on div "Hi Shantanu , answer a few questions to guide and schedule our call Skills Plea…" at bounding box center [507, 518] width 1015 height 932
click at [298, 223] on div "Please select projects that best represent your skills and experience. Be prepa…" at bounding box center [411, 219] width 232 height 19
drag, startPoint x: 296, startPoint y: 223, endPoint x: 289, endPoint y: 202, distance: 21.9
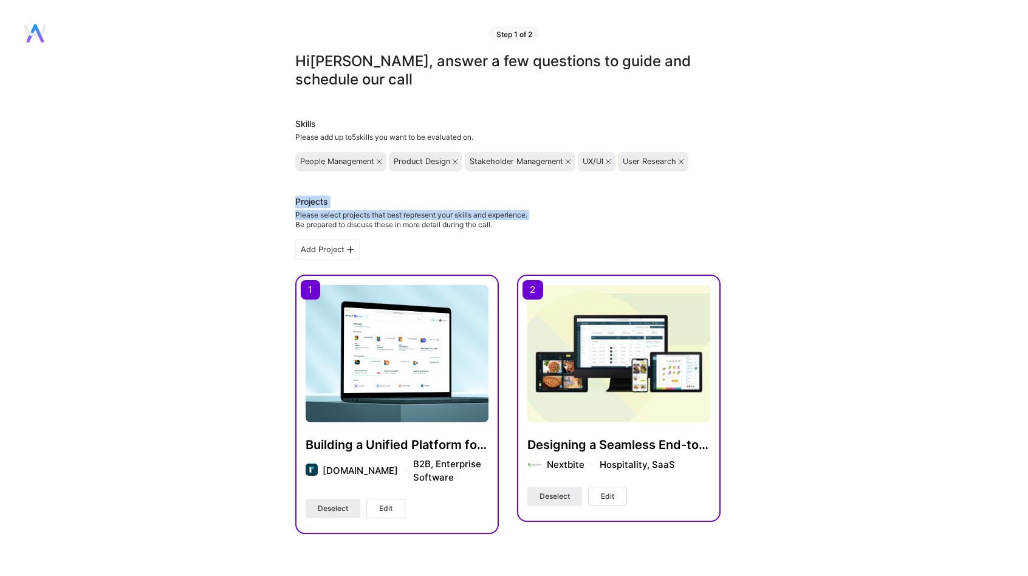
click at [289, 202] on div "Hi Shantanu , answer a few questions to guide and schedule our call Skills Plea…" at bounding box center [507, 518] width 1015 height 932
click at [360, 202] on h3 "Projects" at bounding box center [411, 203] width 232 height 15
click at [367, 219] on div "Please select projects that best represent your skills and experience. Be prepa…" at bounding box center [411, 219] width 232 height 19
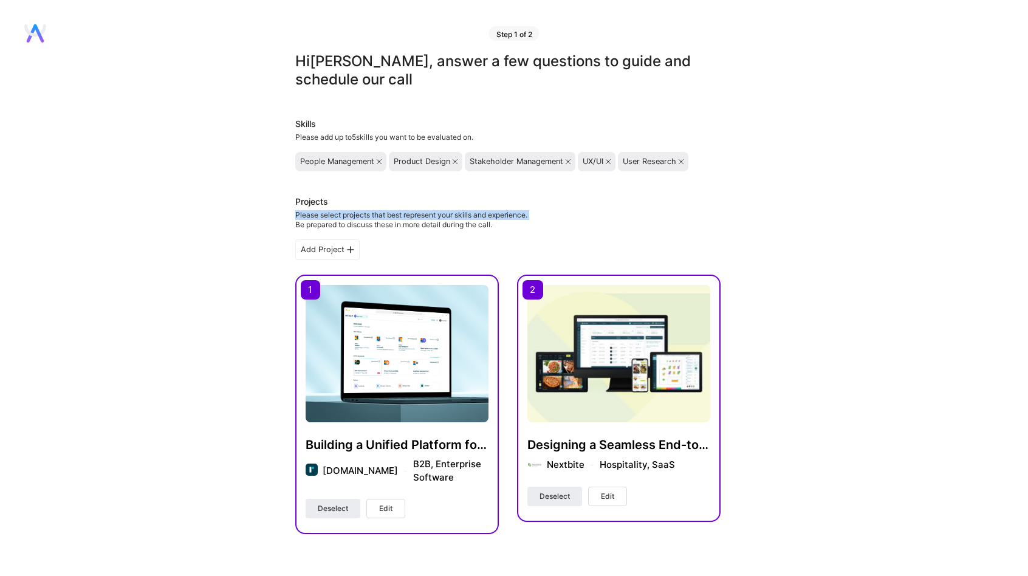
click at [367, 219] on div "Please select projects that best represent your skills and experience. Be prepa…" at bounding box center [411, 219] width 232 height 19
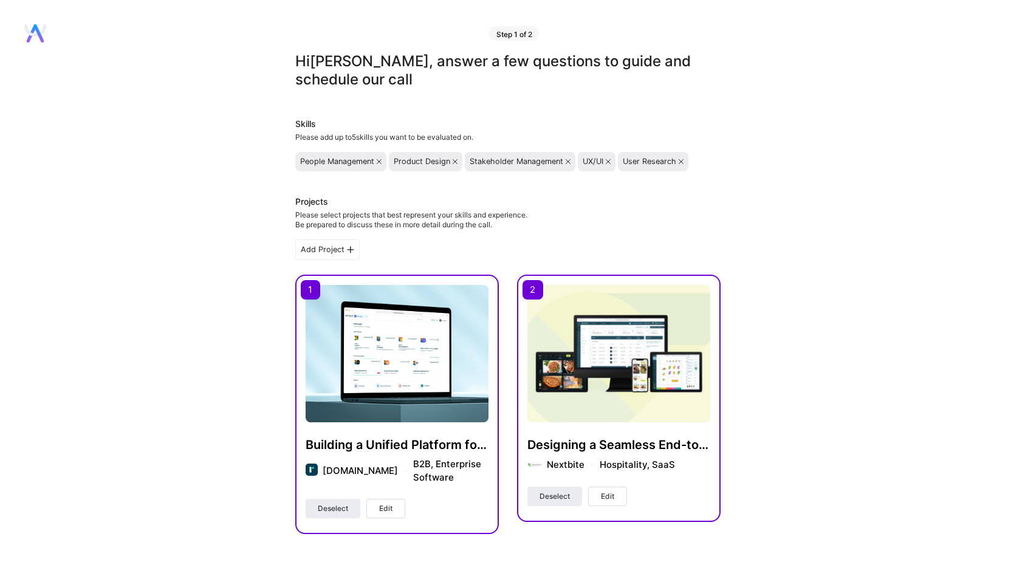
click at [324, 228] on div "Please select projects that best represent your skills and experience. Be prepa…" at bounding box center [411, 219] width 232 height 19
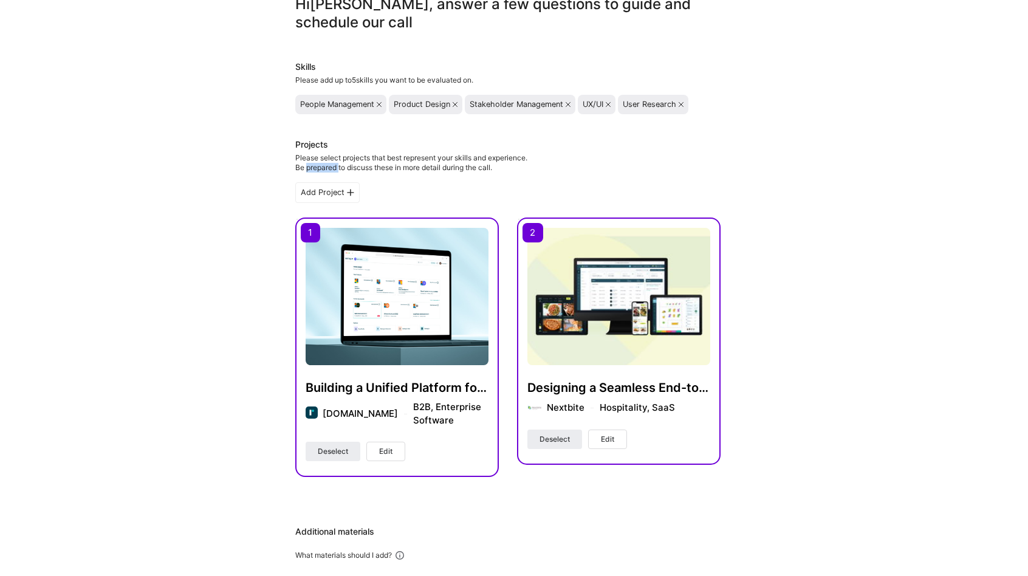
scroll to position [61, 0]
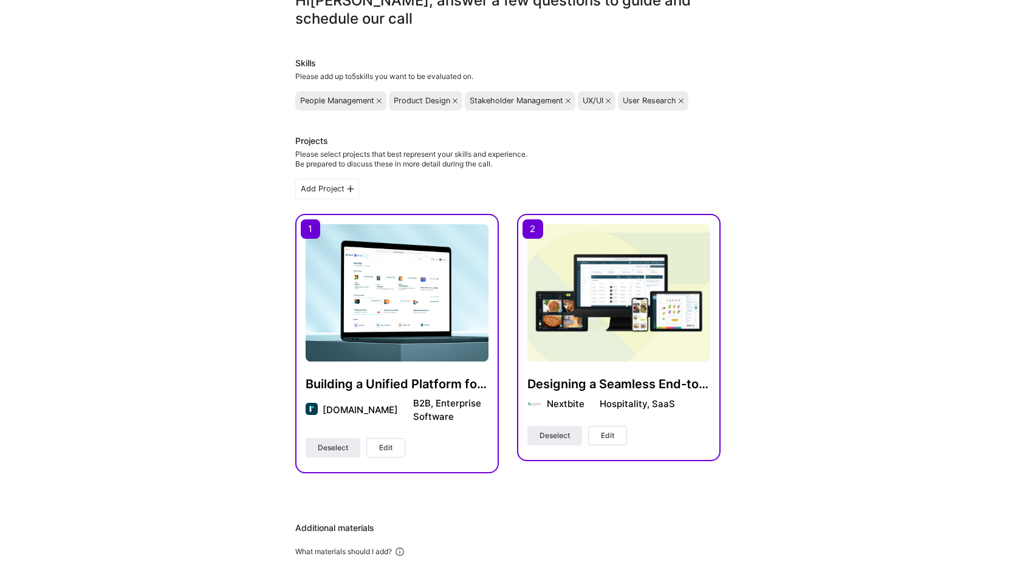
click at [859, 208] on div "Hi Shantanu , answer a few questions to guide and schedule our call Skills Plea…" at bounding box center [507, 457] width 1015 height 932
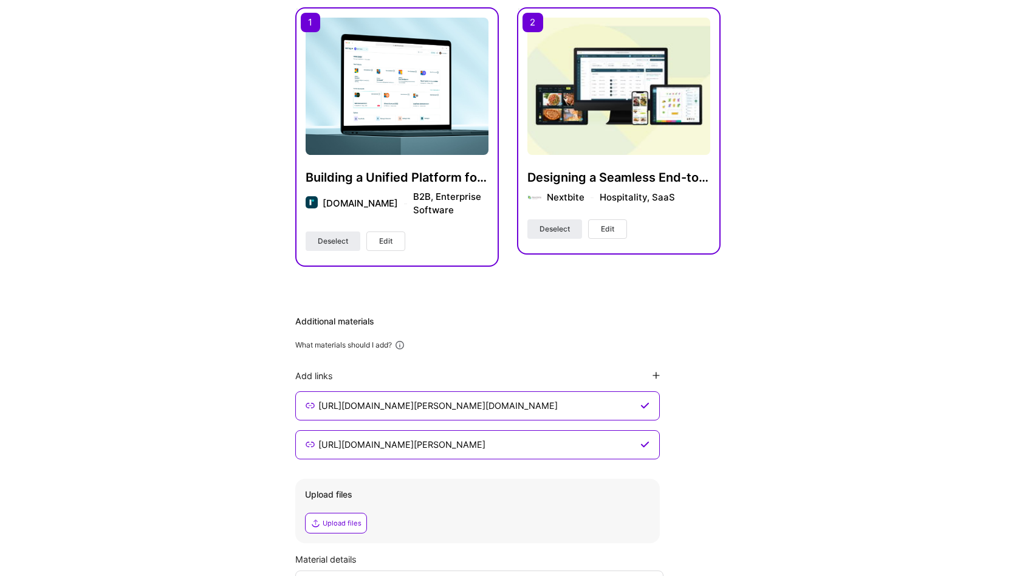
scroll to position [266, 0]
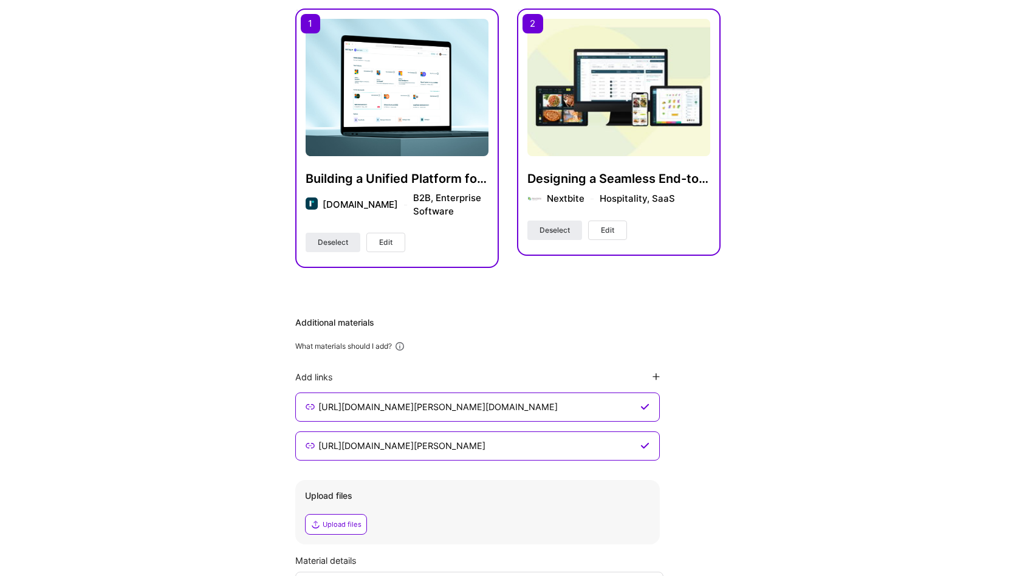
click at [599, 179] on h4 "Designing a Seamless End-to-End Suite for the Modern Restaurants" at bounding box center [618, 179] width 183 height 16
click at [779, 155] on div "Hi Shantanu , answer a few questions to guide and schedule our call Skills Plea…" at bounding box center [507, 252] width 1015 height 932
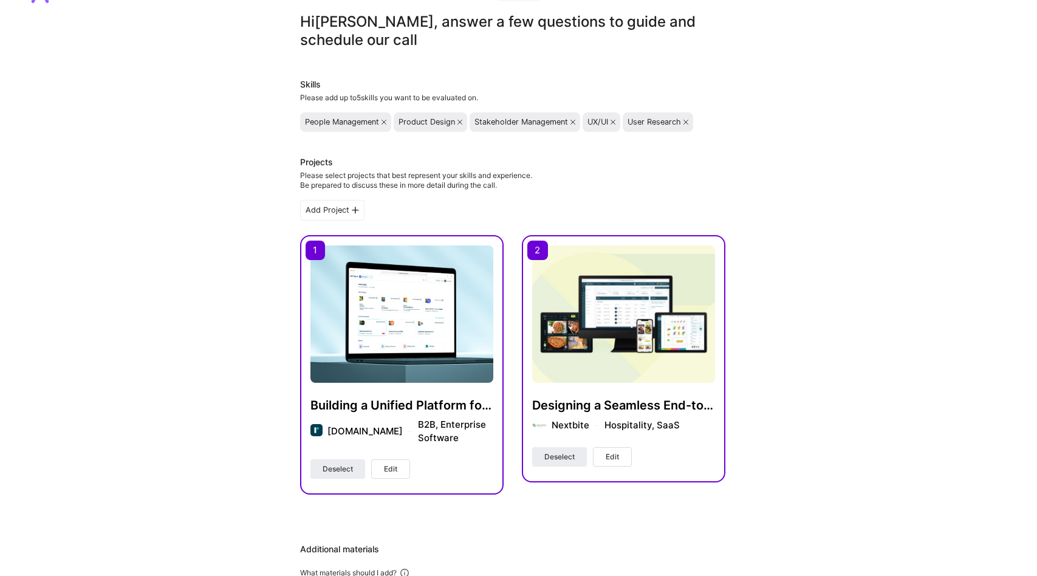
scroll to position [23, 0]
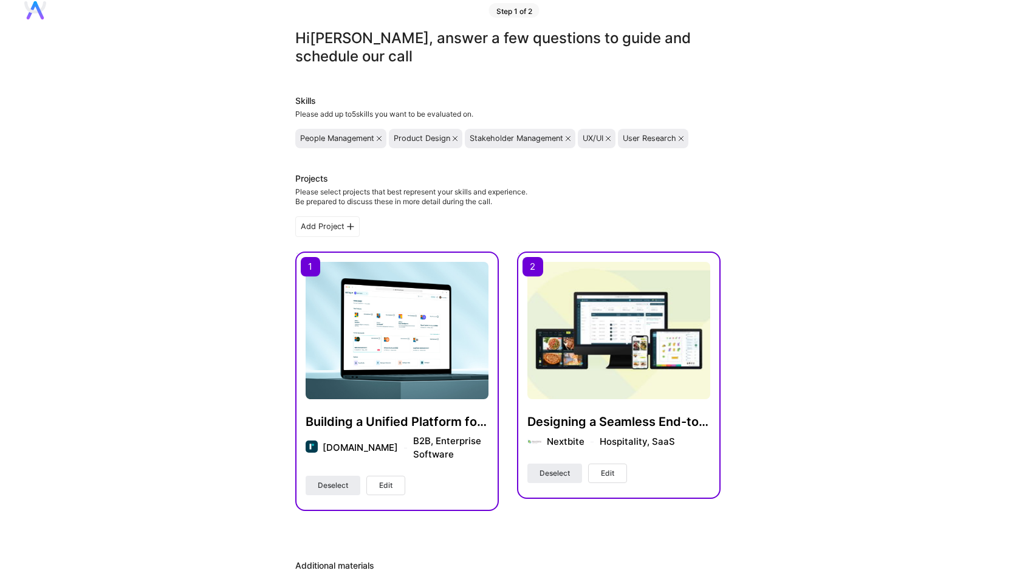
click at [327, 228] on div "Add Project" at bounding box center [327, 226] width 64 height 21
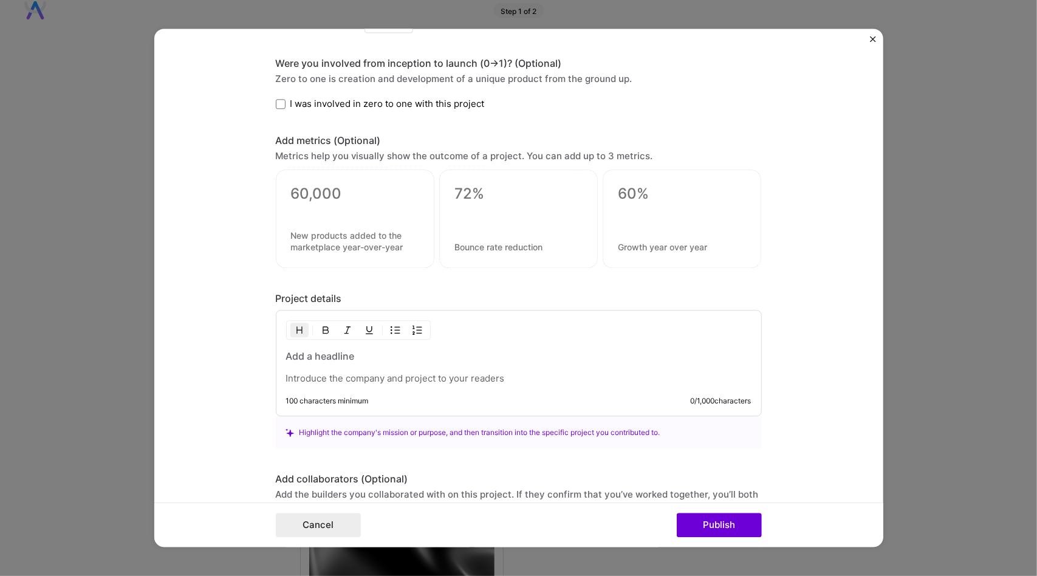
scroll to position [627, 0]
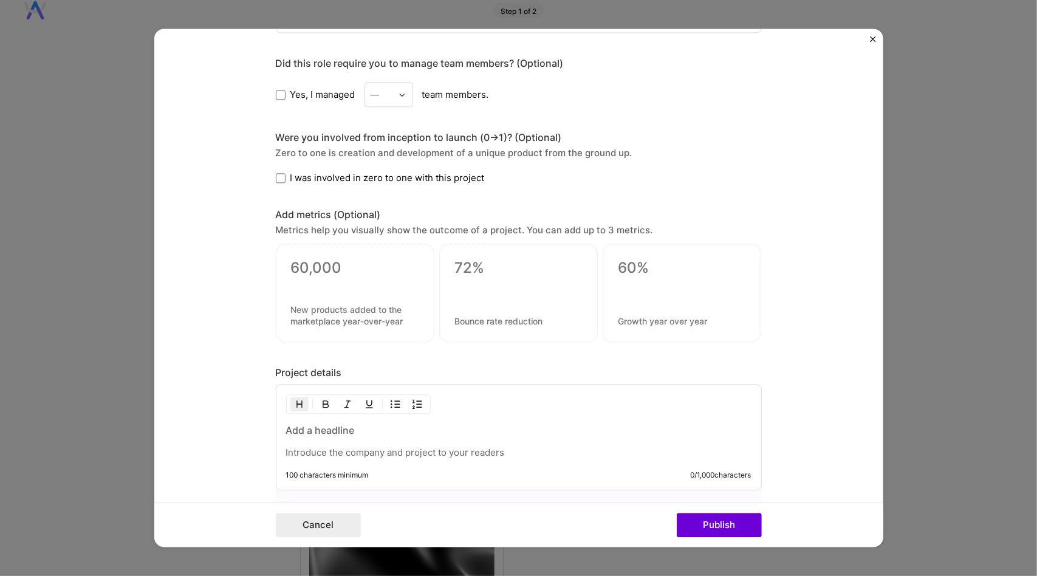
click at [872, 37] on img "Close" at bounding box center [873, 39] width 6 height 6
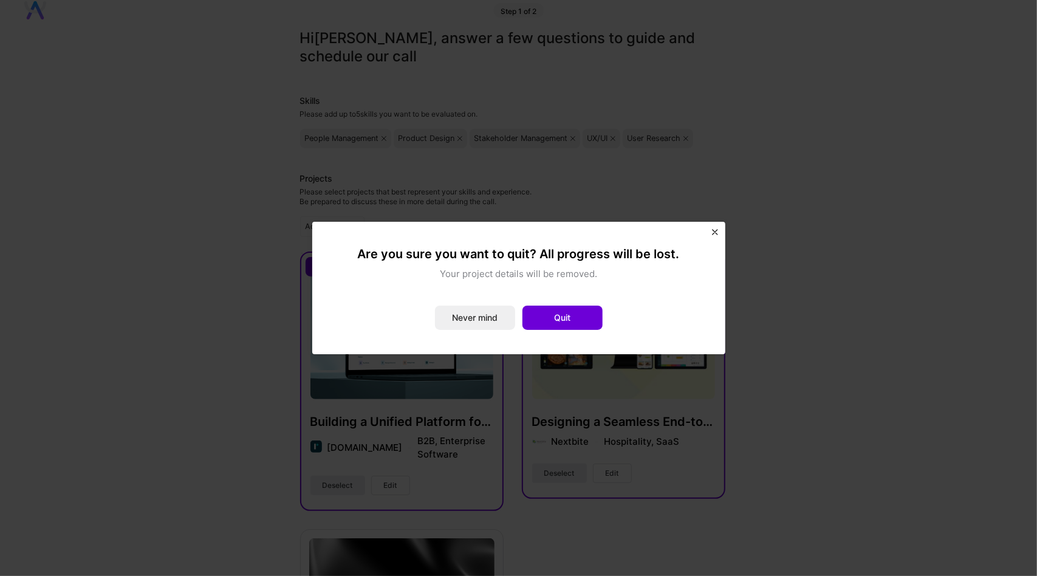
click at [712, 231] on img "Close" at bounding box center [715, 232] width 6 height 6
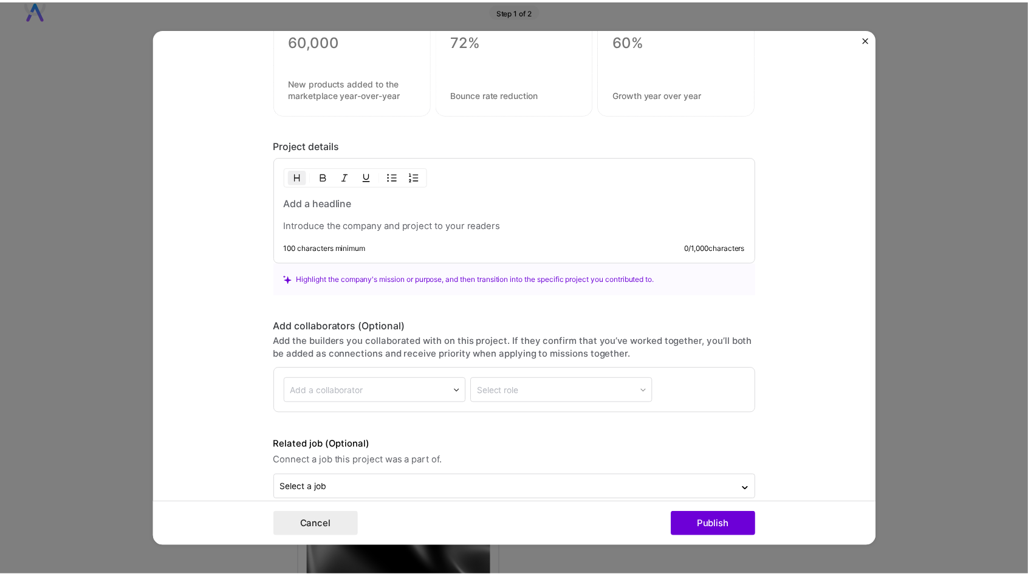
scroll to position [870, 0]
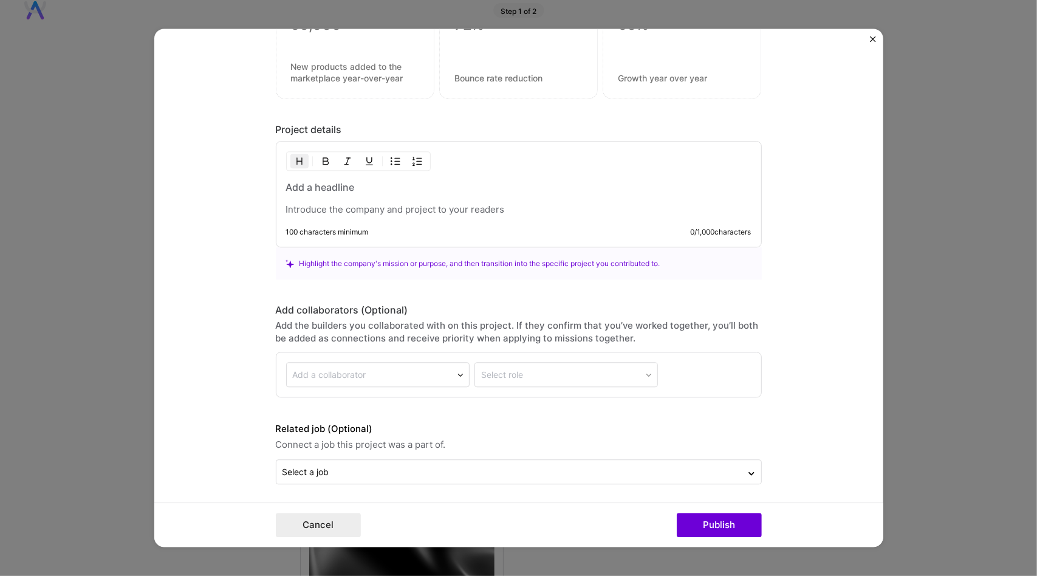
click at [875, 38] on img "Close" at bounding box center [873, 39] width 6 height 6
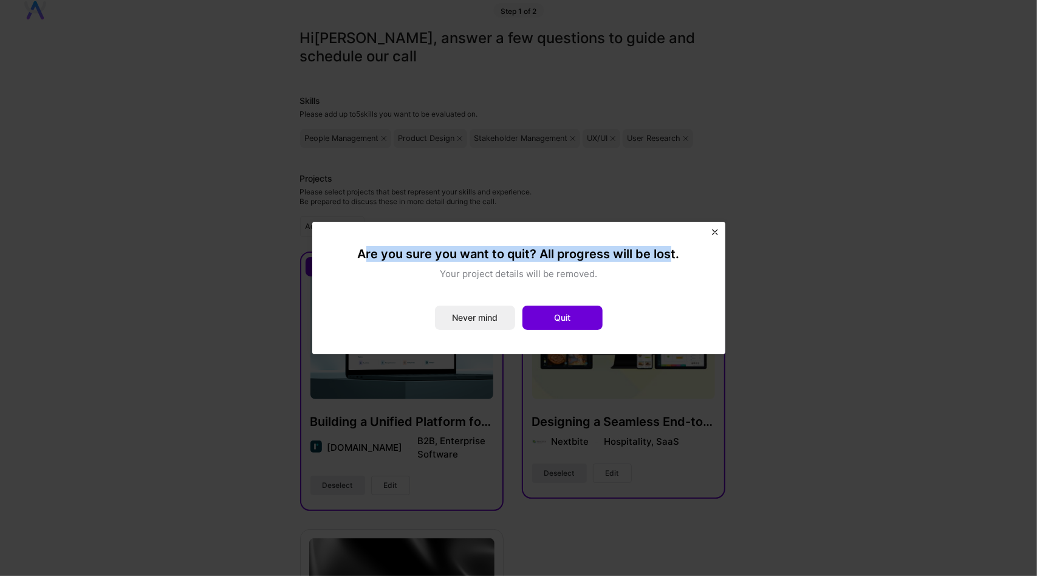
drag, startPoint x: 369, startPoint y: 251, endPoint x: 666, endPoint y: 241, distance: 296.6
click at [666, 241] on div "Are you sure you want to quit? All progress will be lost. Your project details …" at bounding box center [519, 287] width 384 height 103
click at [561, 247] on h4 "Are you sure you want to quit? All progress will be lost." at bounding box center [518, 254] width 364 height 16
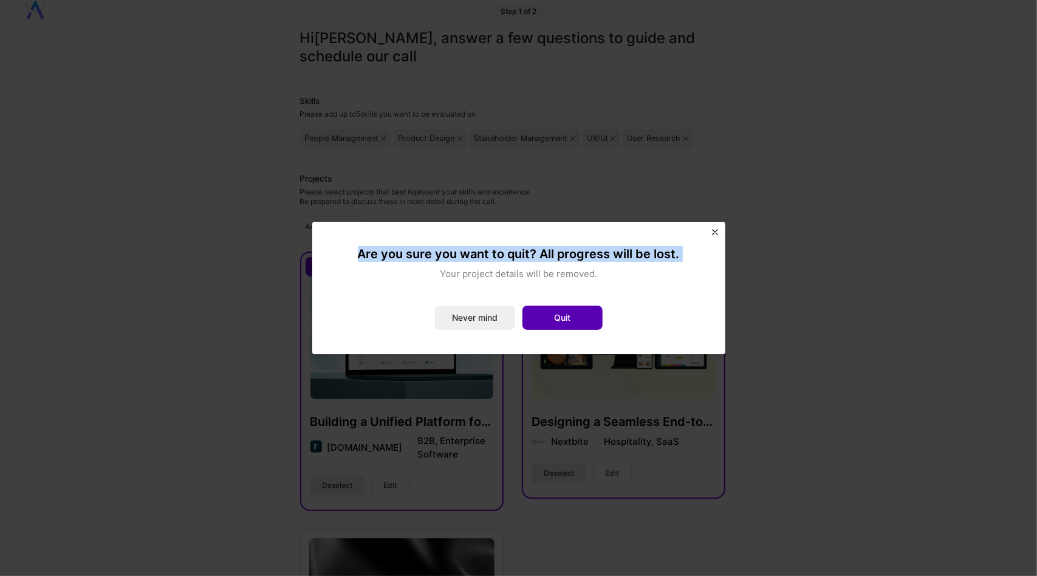
click at [571, 313] on button "Quit" at bounding box center [562, 317] width 80 height 24
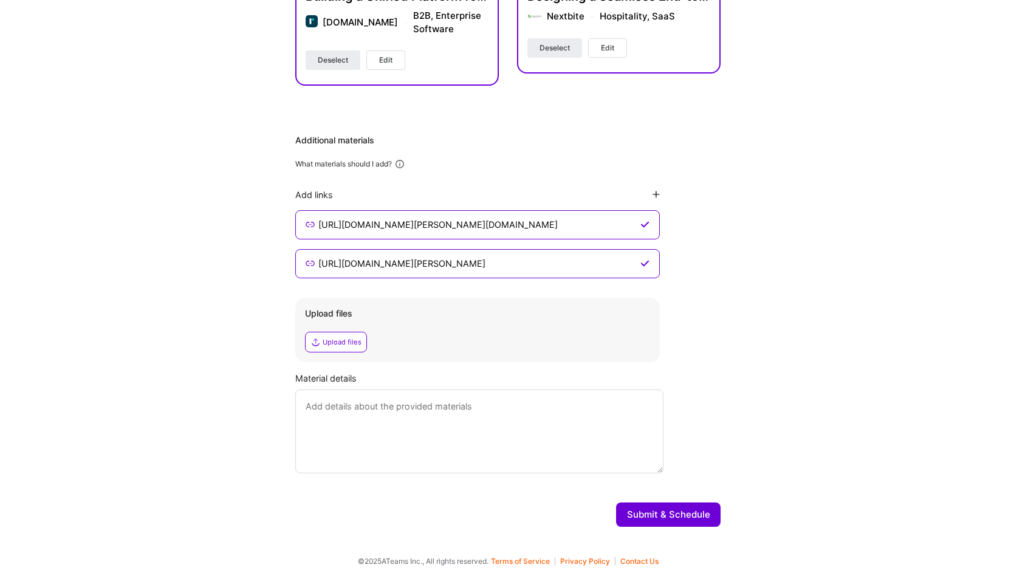
scroll to position [448, 0]
click at [360, 389] on textarea at bounding box center [479, 431] width 368 height 84
click at [362, 440] on textarea at bounding box center [479, 431] width 368 height 84
paste textarea "This includes two detailed case studies for Reimag.in and Nextbite, highlightin…"
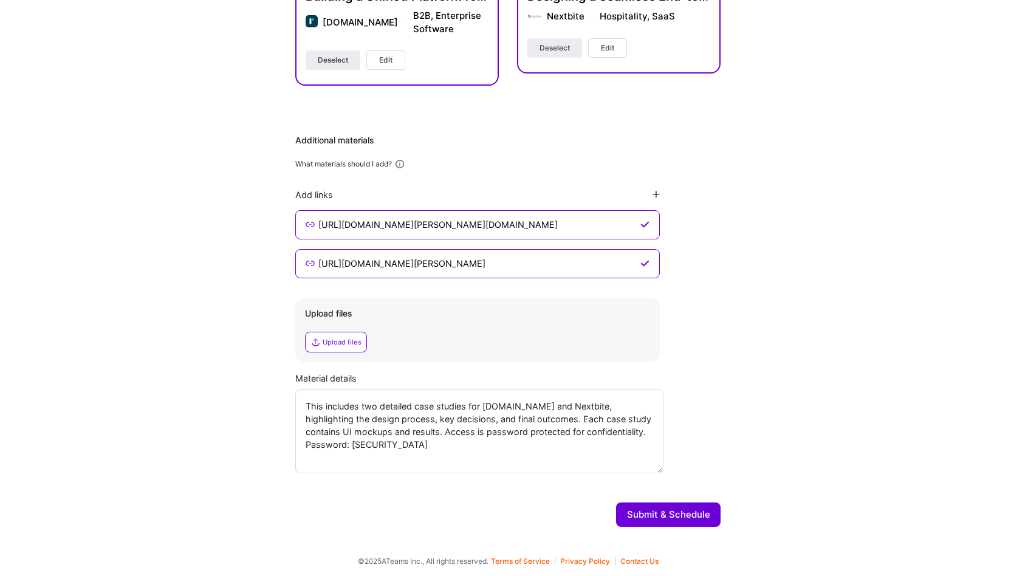
drag, startPoint x: 395, startPoint y: 431, endPoint x: 602, endPoint y: 430, distance: 207.7
click at [602, 430] on textarea "This includes two detailed case studies for Reimag.in and Nextbite, highlightin…" at bounding box center [479, 431] width 368 height 84
click at [524, 420] on textarea "This includes two detailed case studies for Reimag.in and Nextbite, highlightin…" at bounding box center [479, 431] width 368 height 84
drag, startPoint x: 516, startPoint y: 418, endPoint x: 398, endPoint y: 432, distance: 119.3
click at [398, 432] on textarea "This includes two detailed case studies for Reimag.in and Nextbite, highlightin…" at bounding box center [479, 431] width 368 height 84
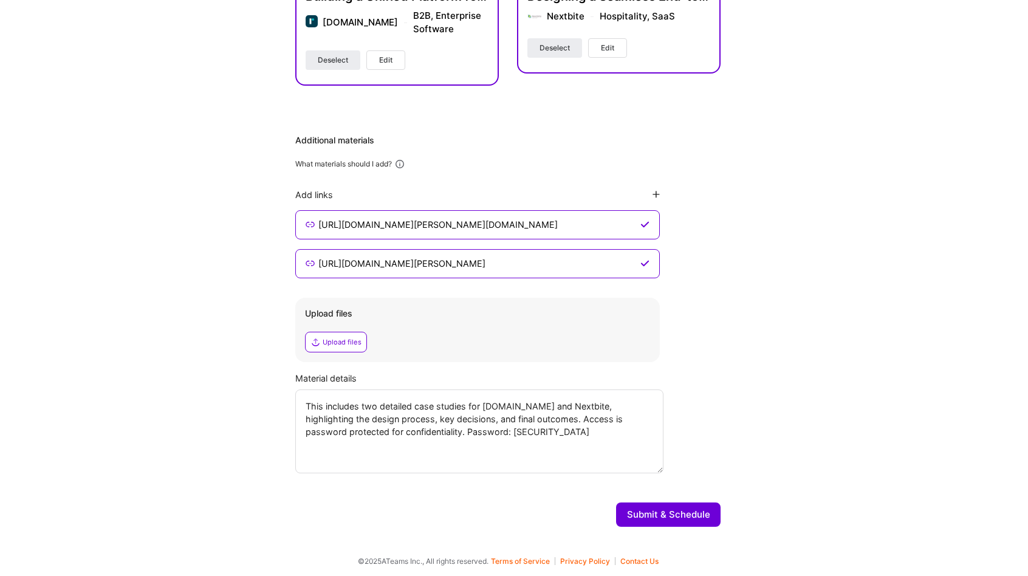
click at [615, 466] on textarea "This includes two detailed case studies for Reimag.in and Nextbite, highlightin…" at bounding box center [479, 431] width 368 height 84
drag, startPoint x: 516, startPoint y: 412, endPoint x: 382, endPoint y: 431, distance: 135.5
click at [382, 431] on textarea "This includes two detailed case studies for Reimag.in and Nextbite, highlightin…" at bounding box center [479, 431] width 368 height 84
drag, startPoint x: 394, startPoint y: 432, endPoint x: 454, endPoint y: 435, distance: 60.2
click at [454, 435] on textarea "This includes two detailed case studies for Reimag.in and Nextbite, highlightin…" at bounding box center [479, 431] width 368 height 84
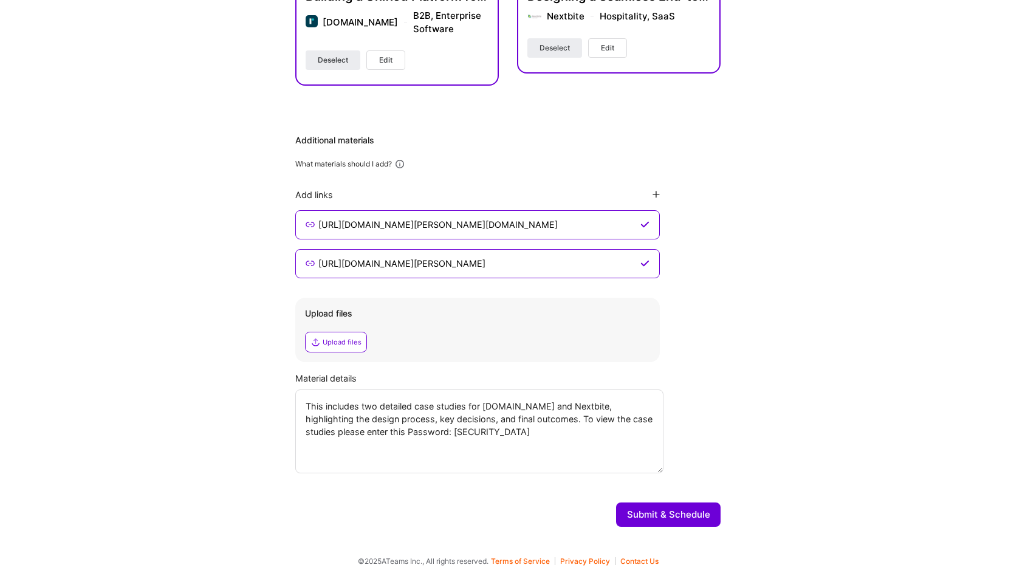
drag, startPoint x: 352, startPoint y: 429, endPoint x: 412, endPoint y: 443, distance: 61.7
click at [347, 427] on textarea "This includes two detailed case studies for Reimag.in and Nextbite, highlightin…" at bounding box center [479, 431] width 368 height 84
click at [519, 431] on textarea "This includes two detailed case studies for Reimag.in and Nextbite, highlightin…" at bounding box center [479, 431] width 368 height 84
type textarea "This includes two detailed case studies for Reimag.in and Nextbite, highlightin…"
click at [684, 513] on button "Submit & Schedule" at bounding box center [668, 514] width 104 height 24
